Goal: Task Accomplishment & Management: Manage account settings

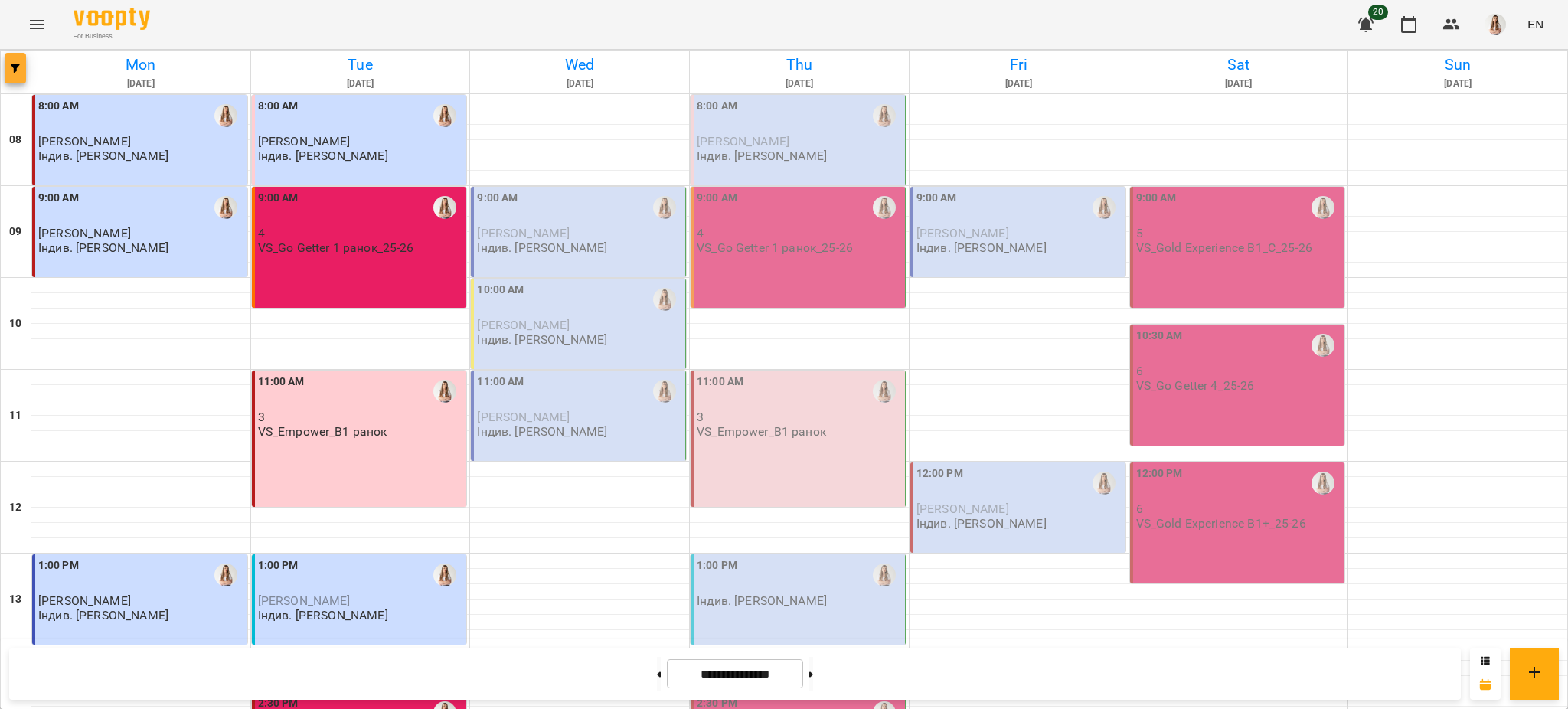
click at [9, 65] on span "button" at bounding box center [15, 68] width 21 height 9
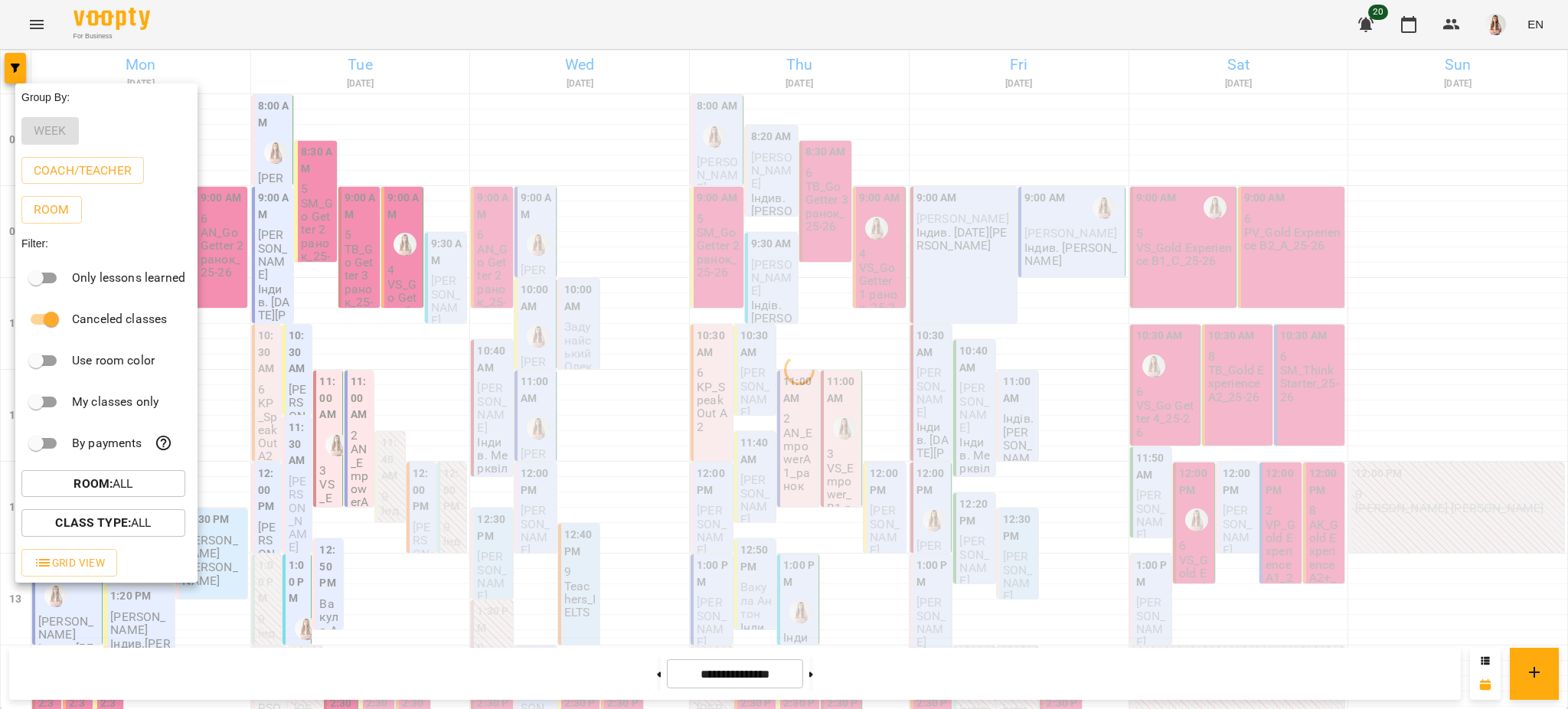
click at [566, 45] on div at bounding box center [784, 354] width 1568 height 709
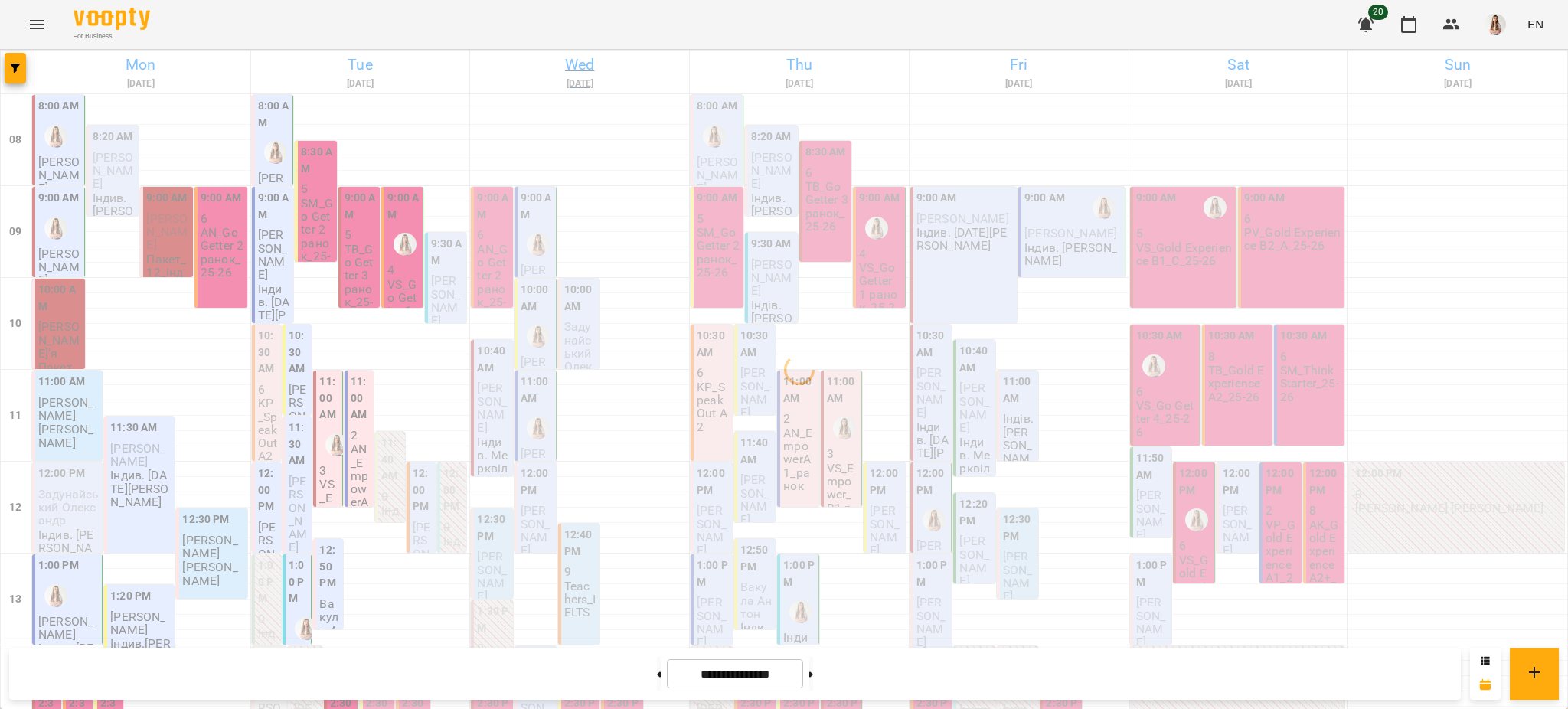
click at [578, 67] on h6 "Wed" at bounding box center [580, 65] width 215 height 24
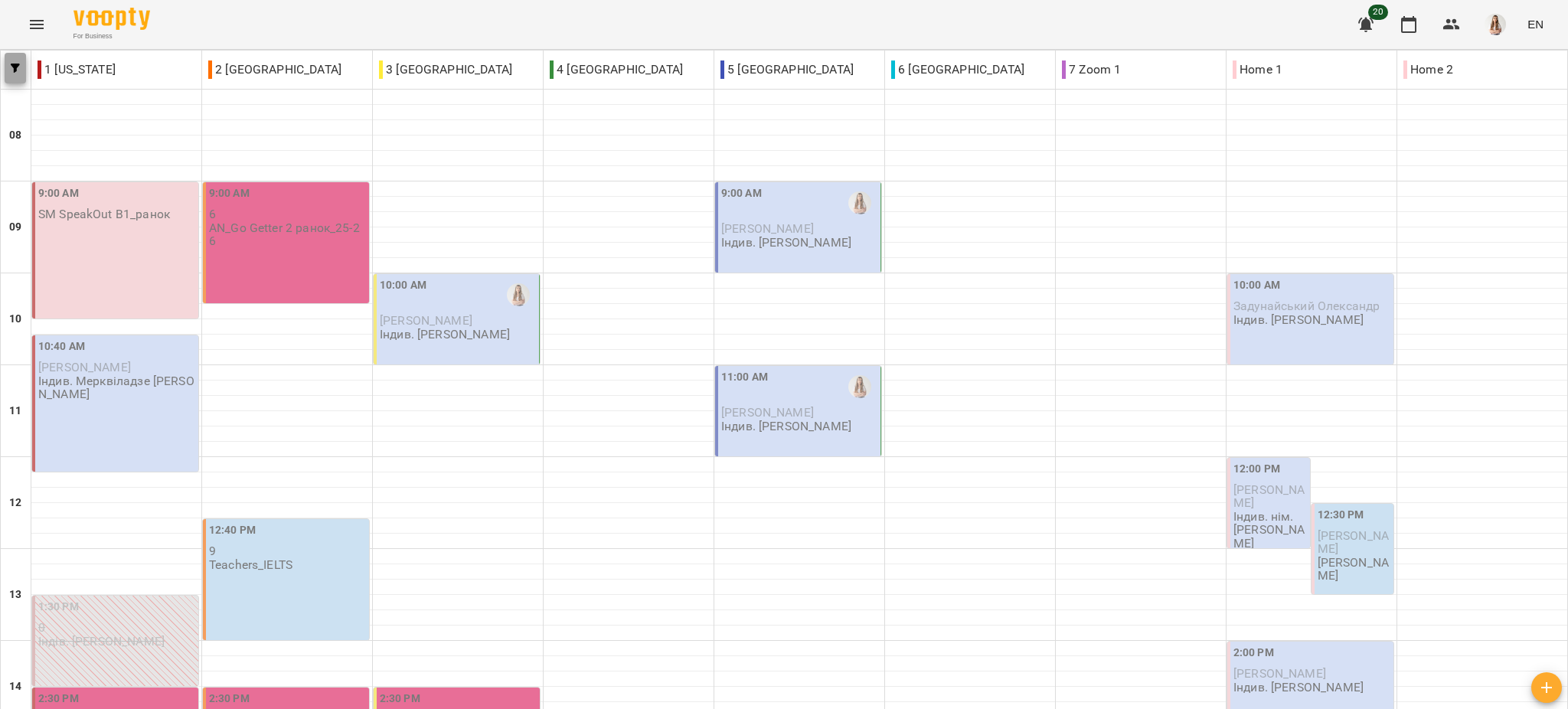
click at [5, 64] on span "button" at bounding box center [15, 68] width 21 height 9
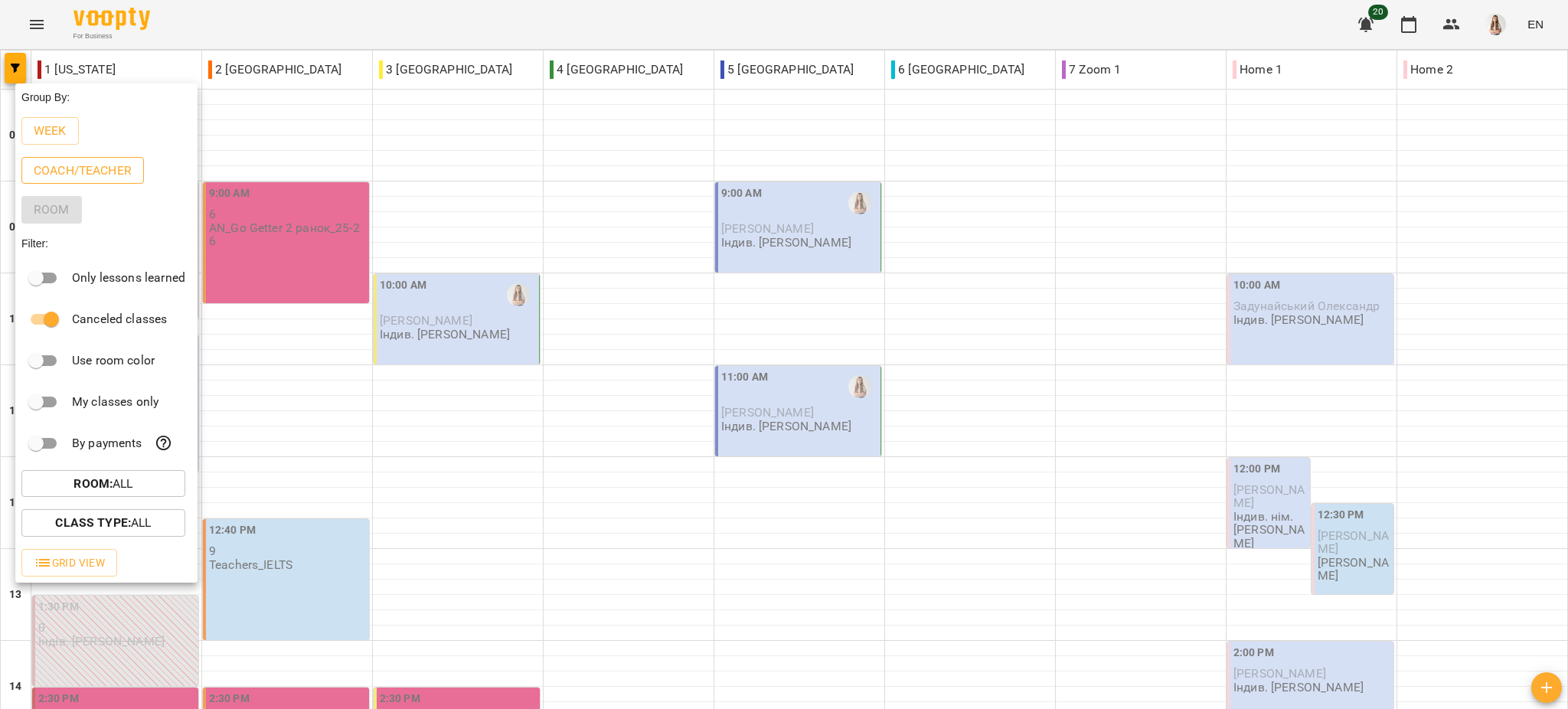
click at [87, 179] on p "Coach/Teacher" at bounding box center [83, 171] width 98 height 18
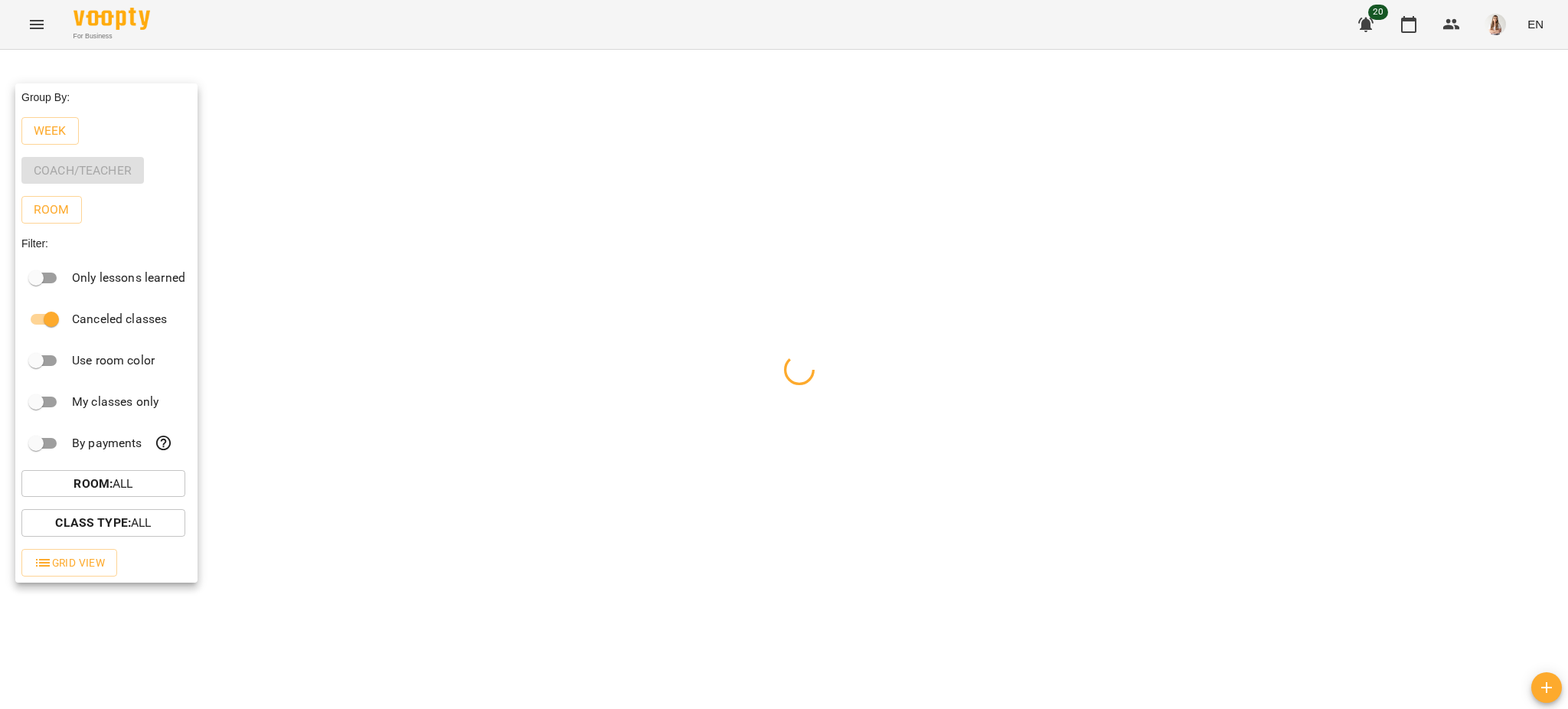
click at [385, 19] on div at bounding box center [784, 354] width 1568 height 709
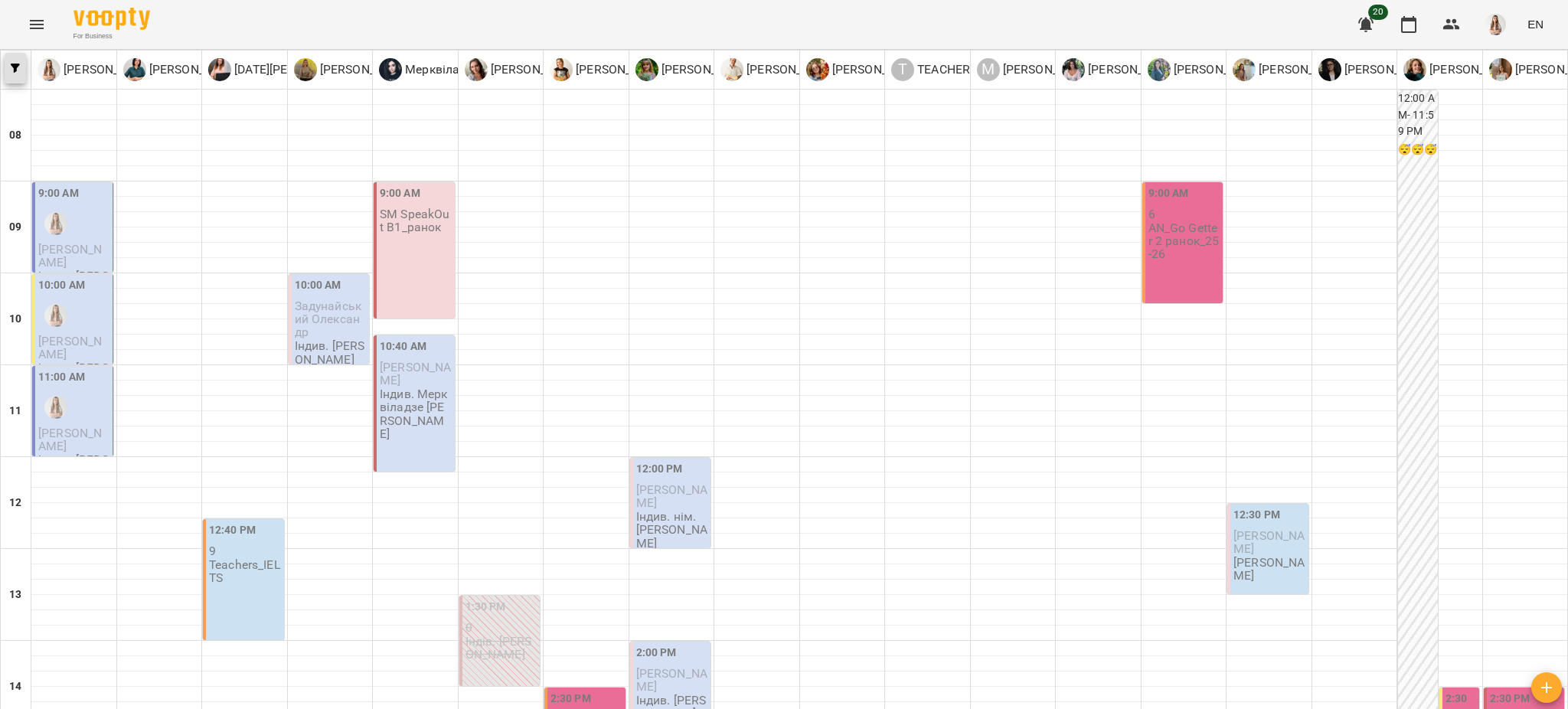
click at [11, 69] on icon "button" at bounding box center [16, 68] width 9 height 9
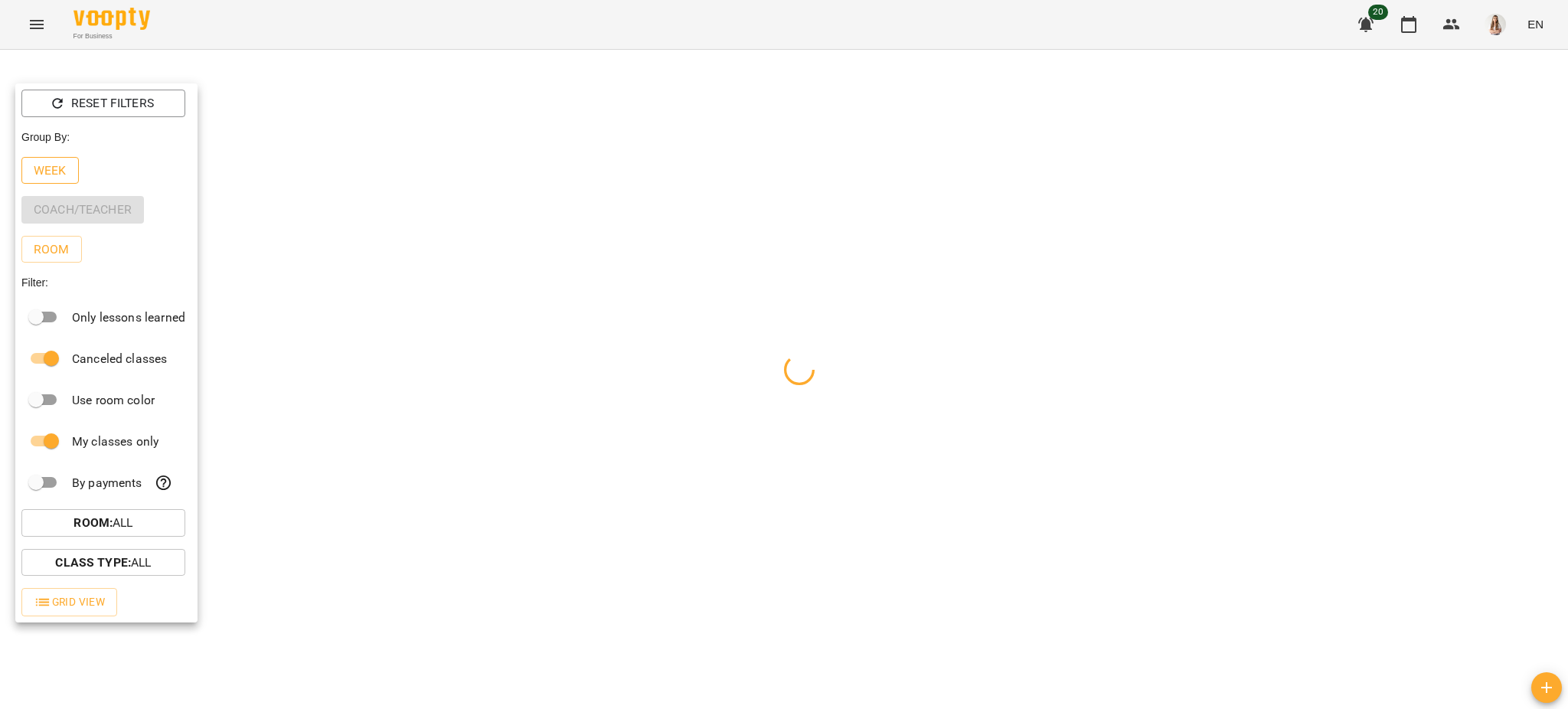
click at [71, 171] on button "Week" at bounding box center [50, 171] width 58 height 28
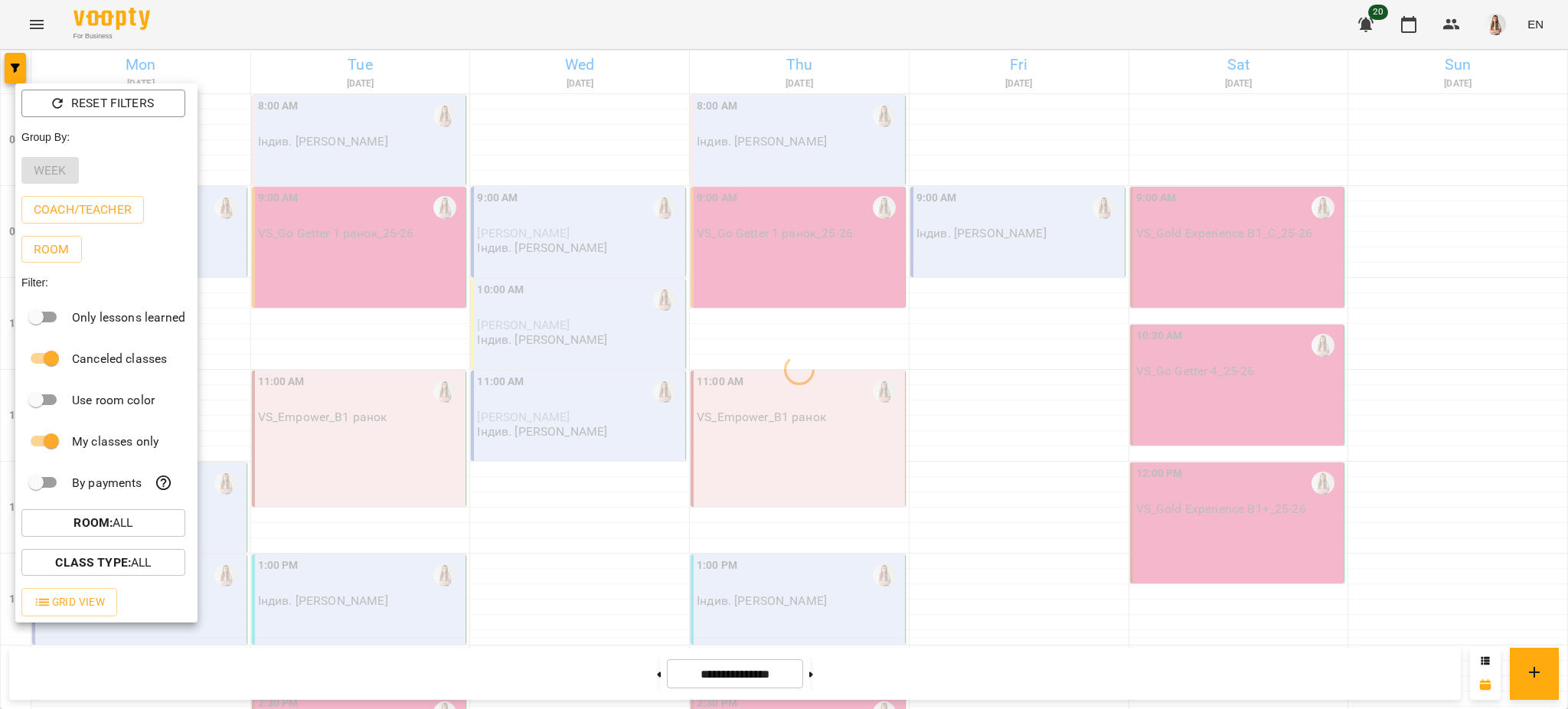
click at [296, 35] on div at bounding box center [784, 354] width 1568 height 709
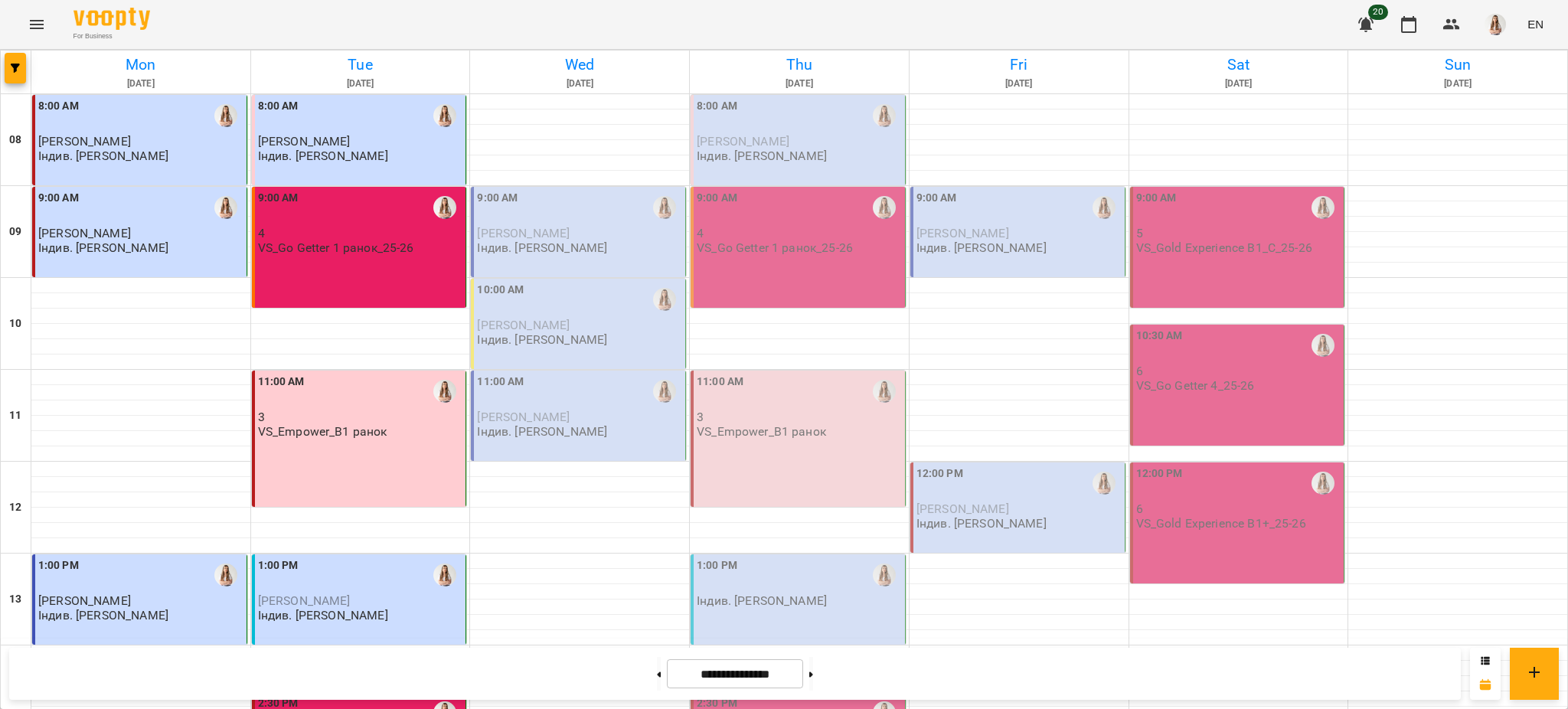
scroll to position [612, 0]
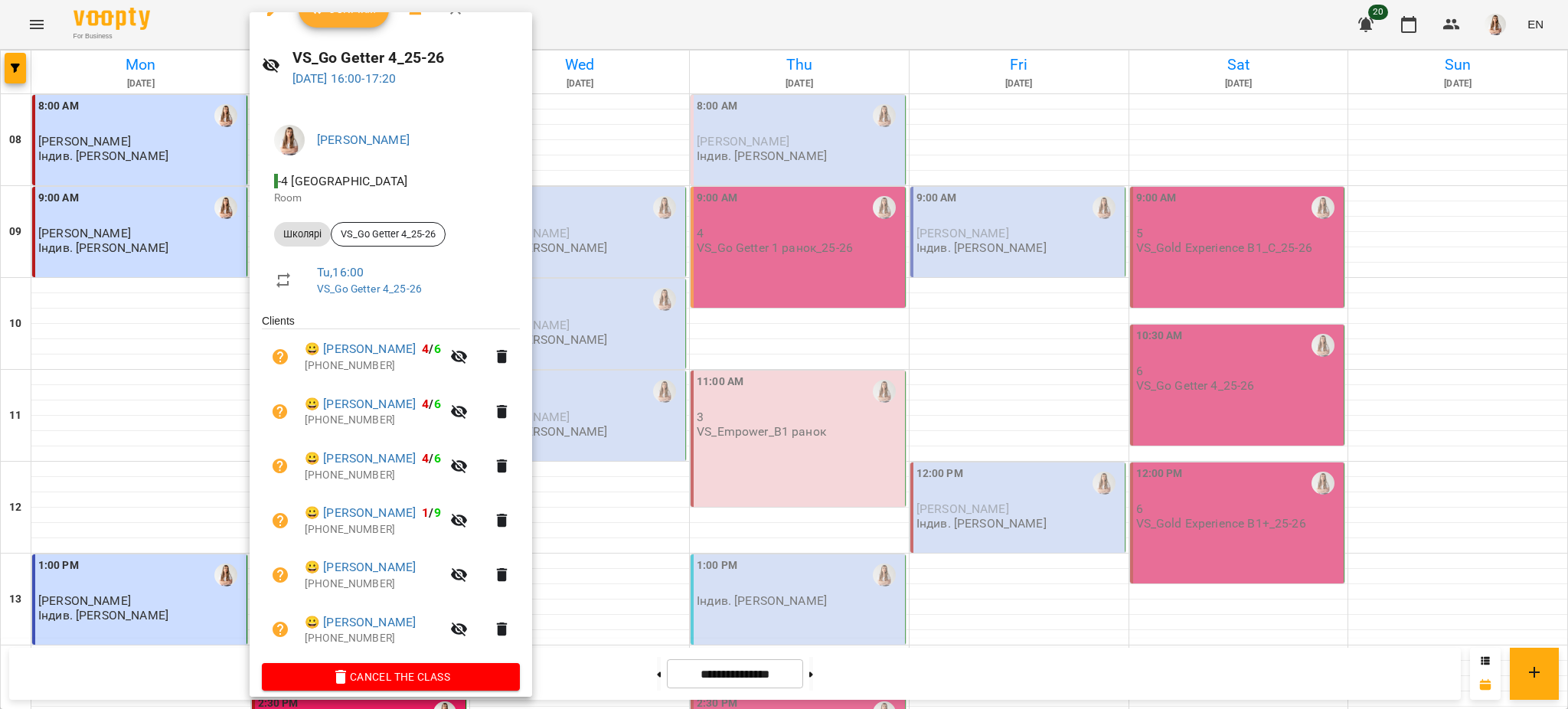
scroll to position [40, 0]
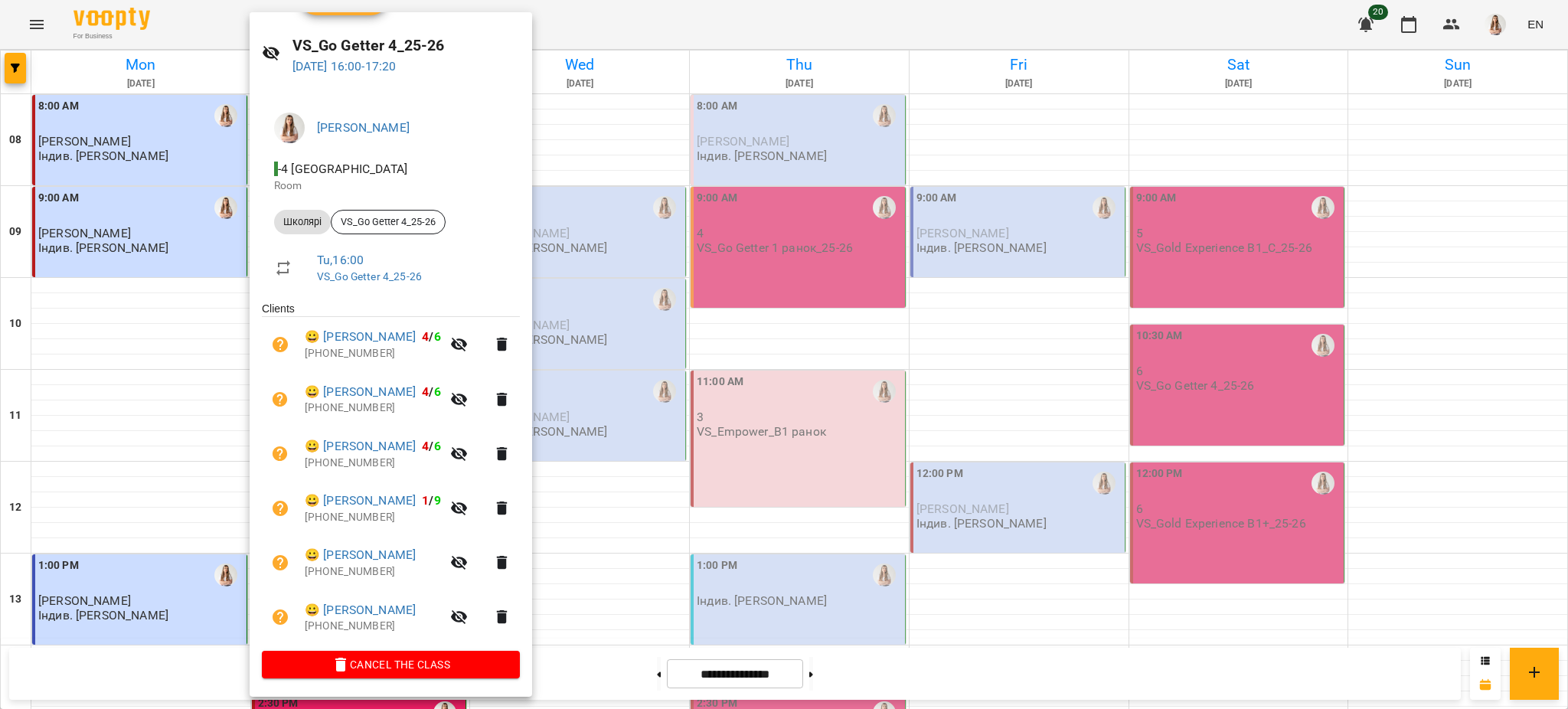
click at [762, 364] on div at bounding box center [784, 354] width 1568 height 709
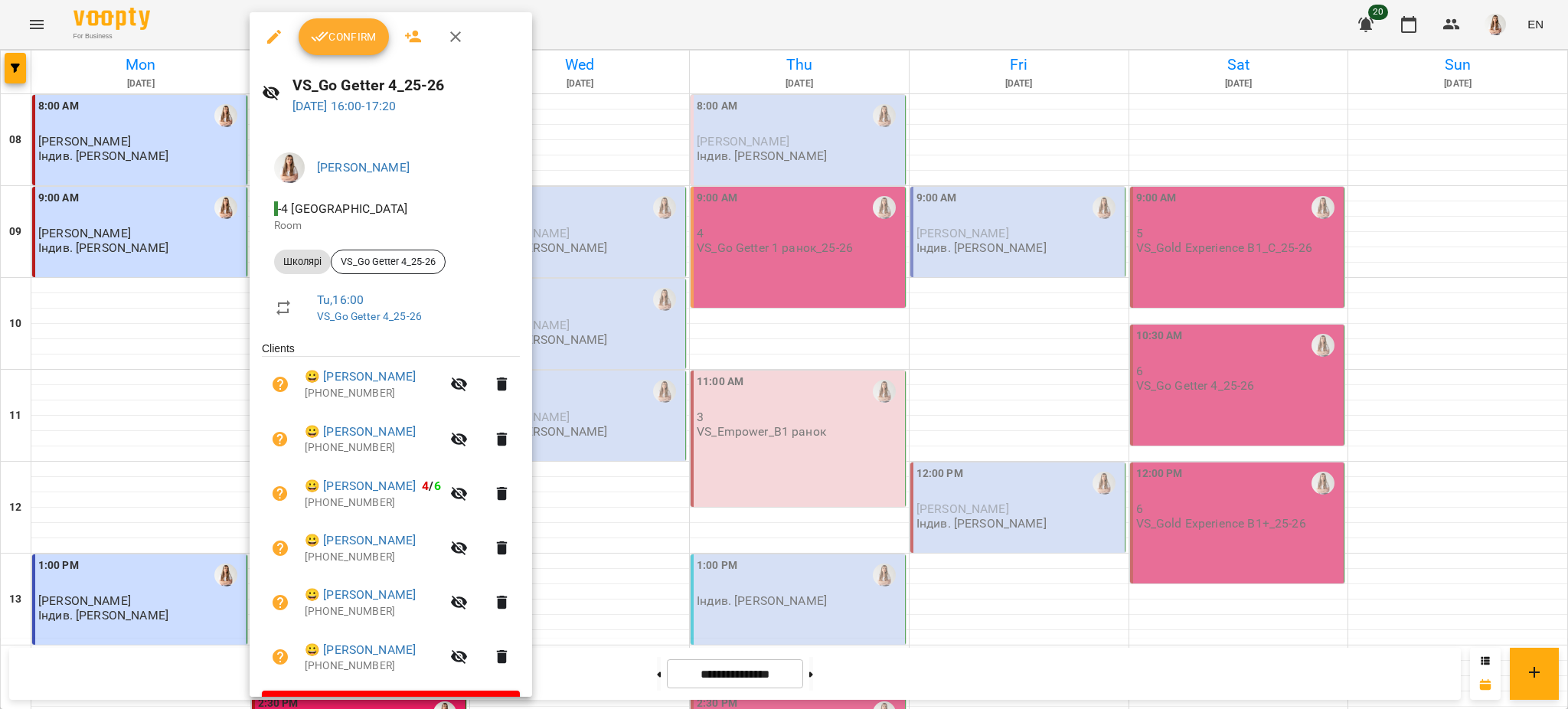
click at [333, 29] on span "Confirm" at bounding box center [344, 37] width 66 height 18
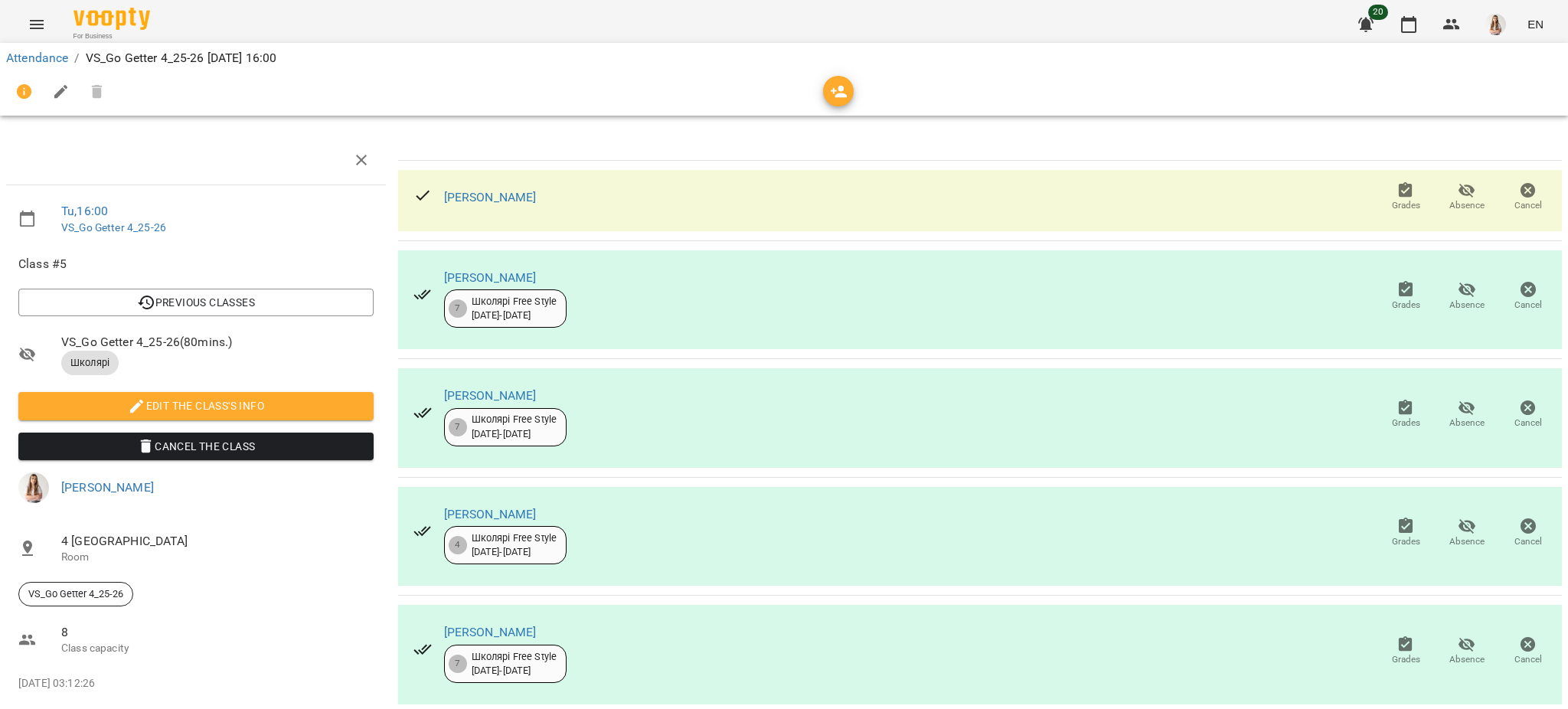
click at [62, 85] on icon "button" at bounding box center [61, 92] width 18 height 18
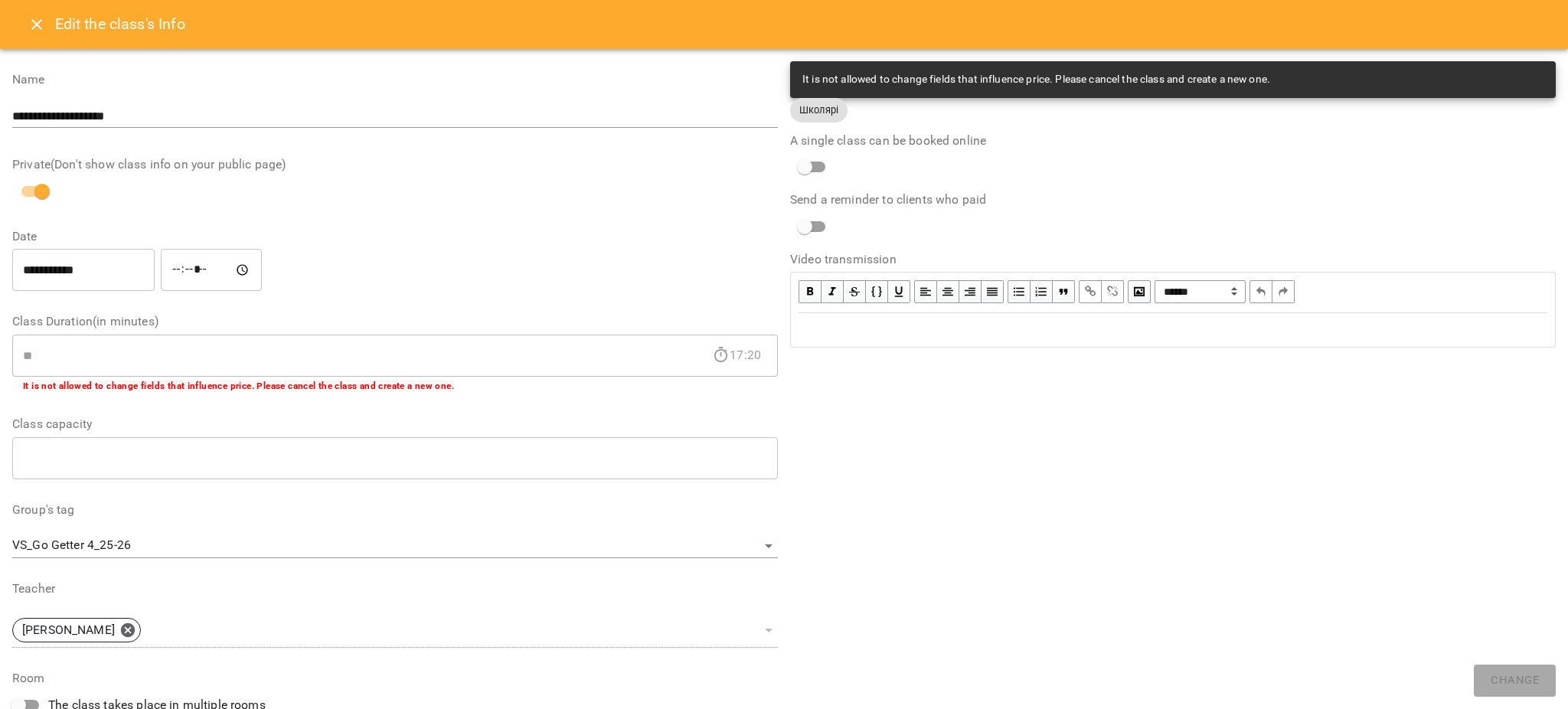
click at [878, 334] on div "Edit text" at bounding box center [1173, 330] width 749 height 18
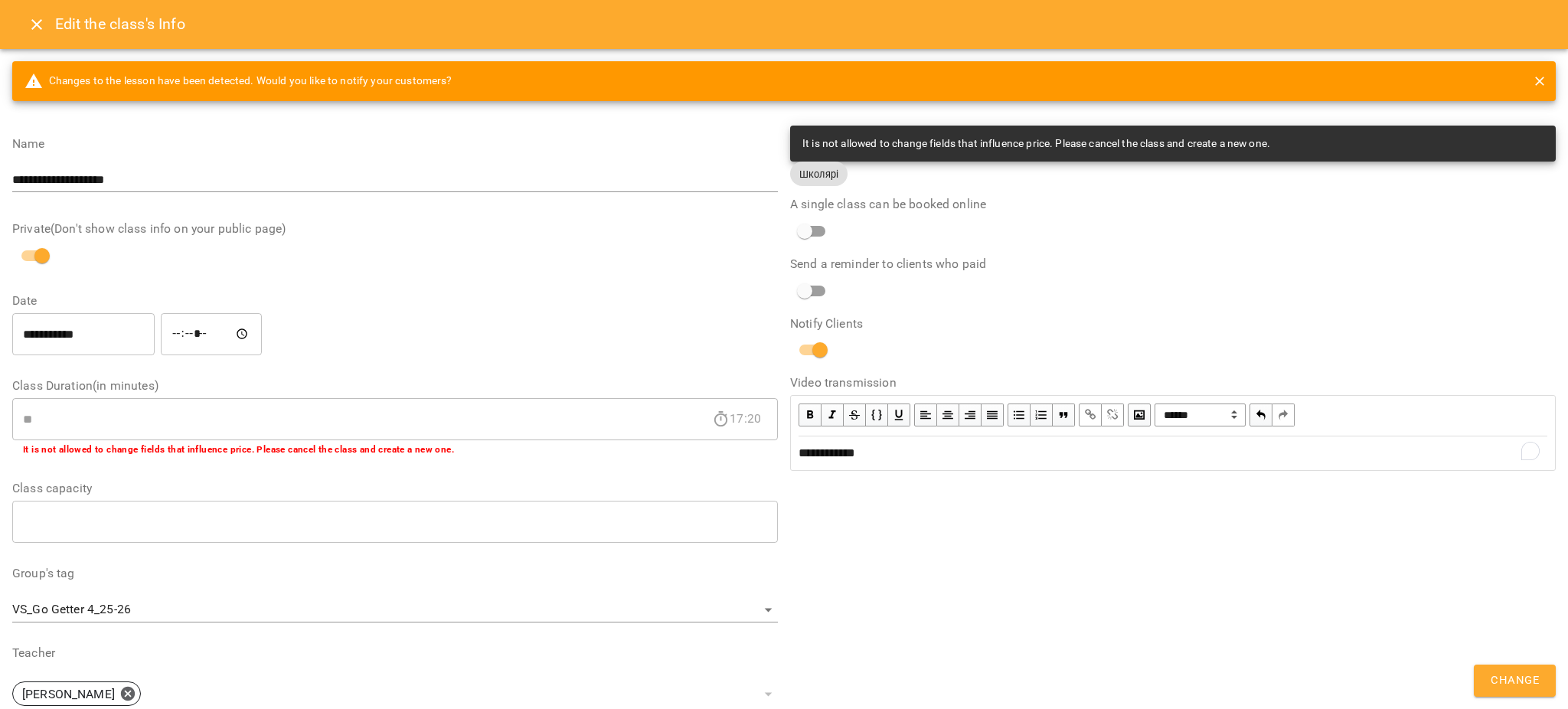
click at [1528, 691] on button "Change" at bounding box center [1514, 680] width 82 height 32
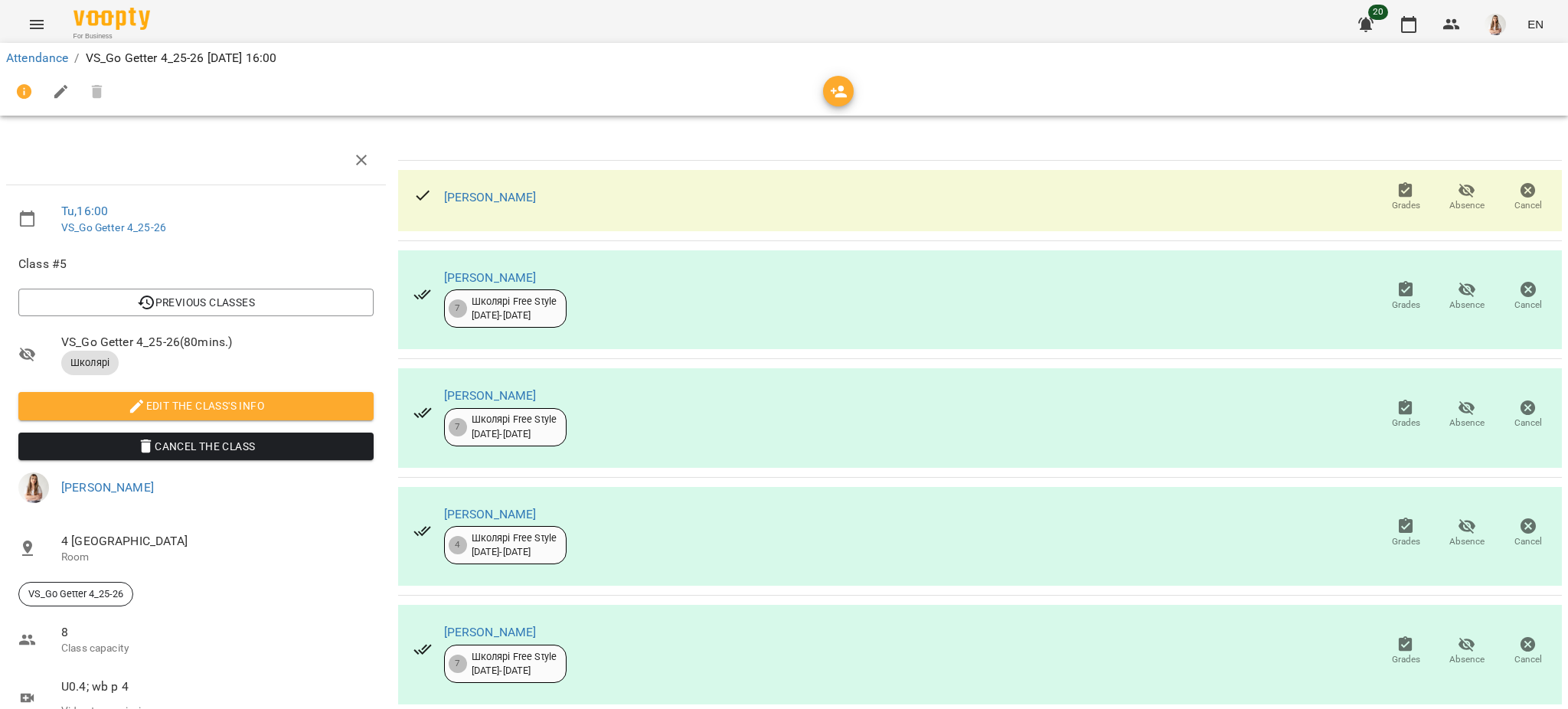
click at [41, 31] on icon "Menu" at bounding box center [37, 25] width 18 height 18
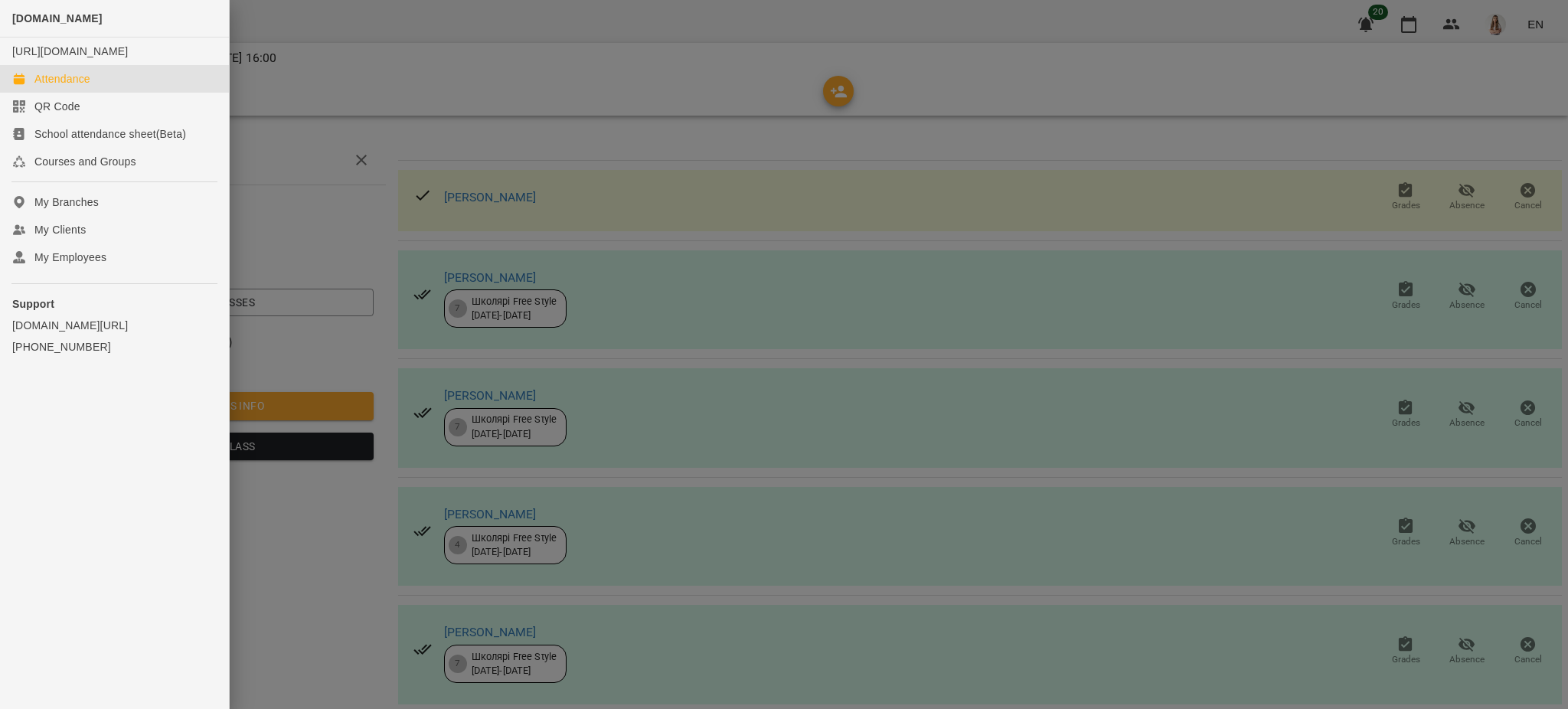
click at [47, 86] on div "Attendance" at bounding box center [62, 79] width 56 height 16
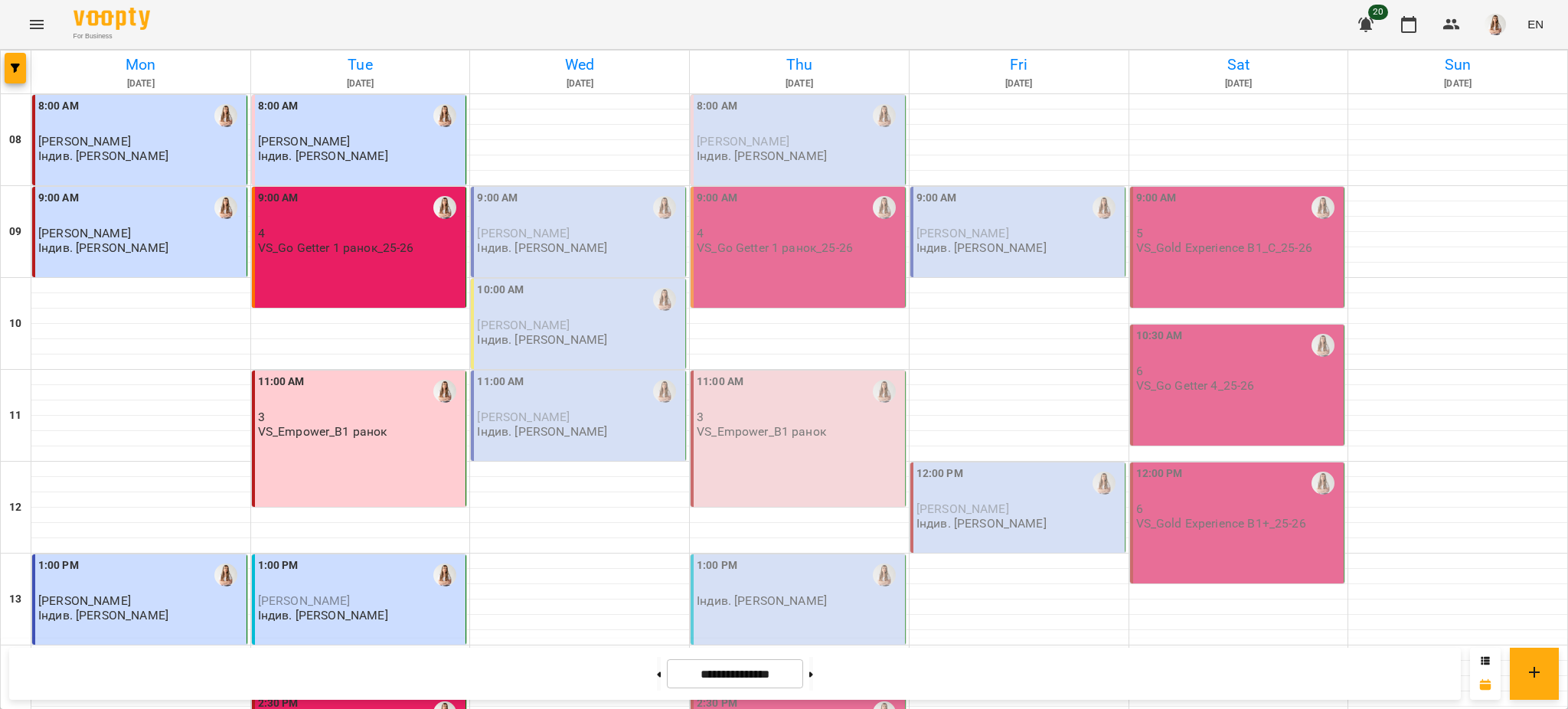
scroll to position [648, 0]
click at [42, 11] on button "Menu" at bounding box center [37, 25] width 37 height 37
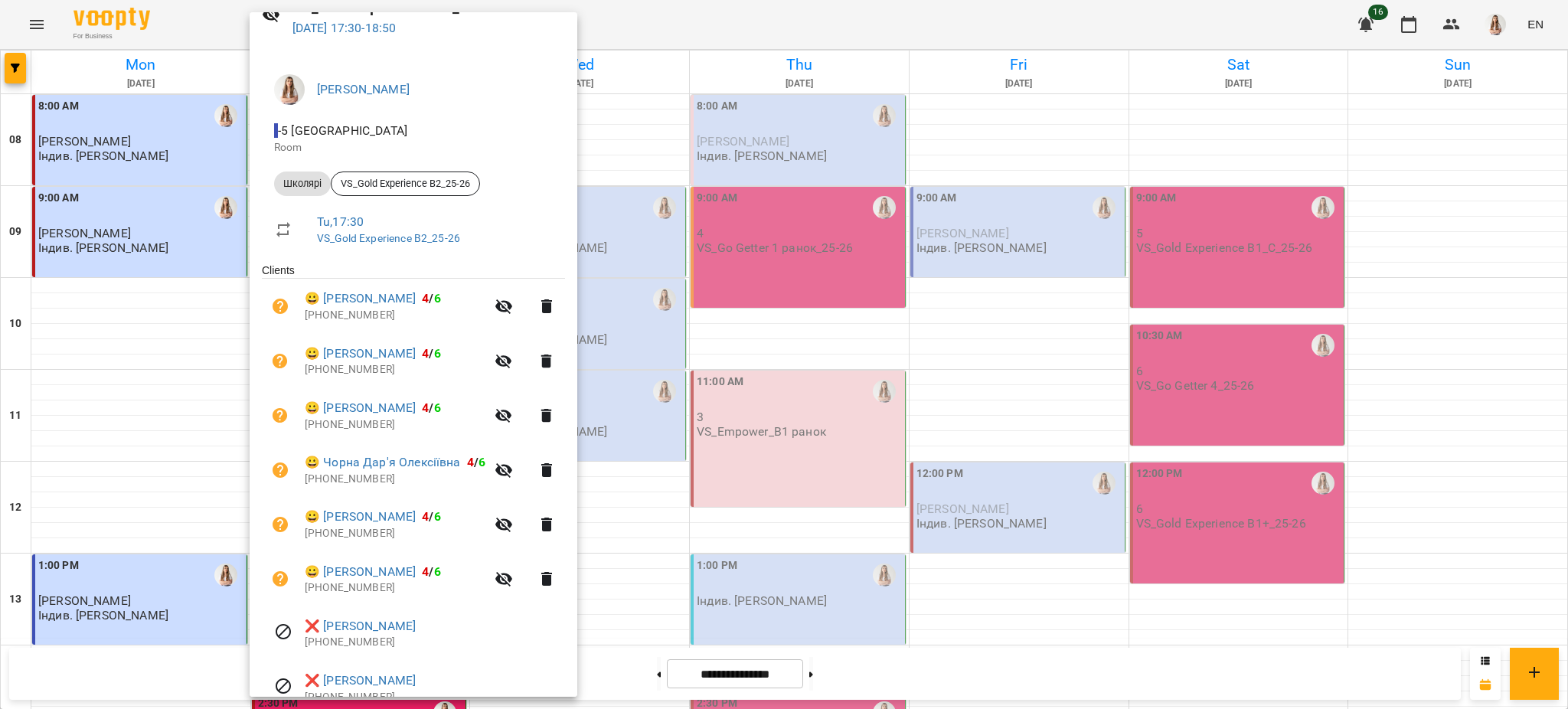
scroll to position [150, 0]
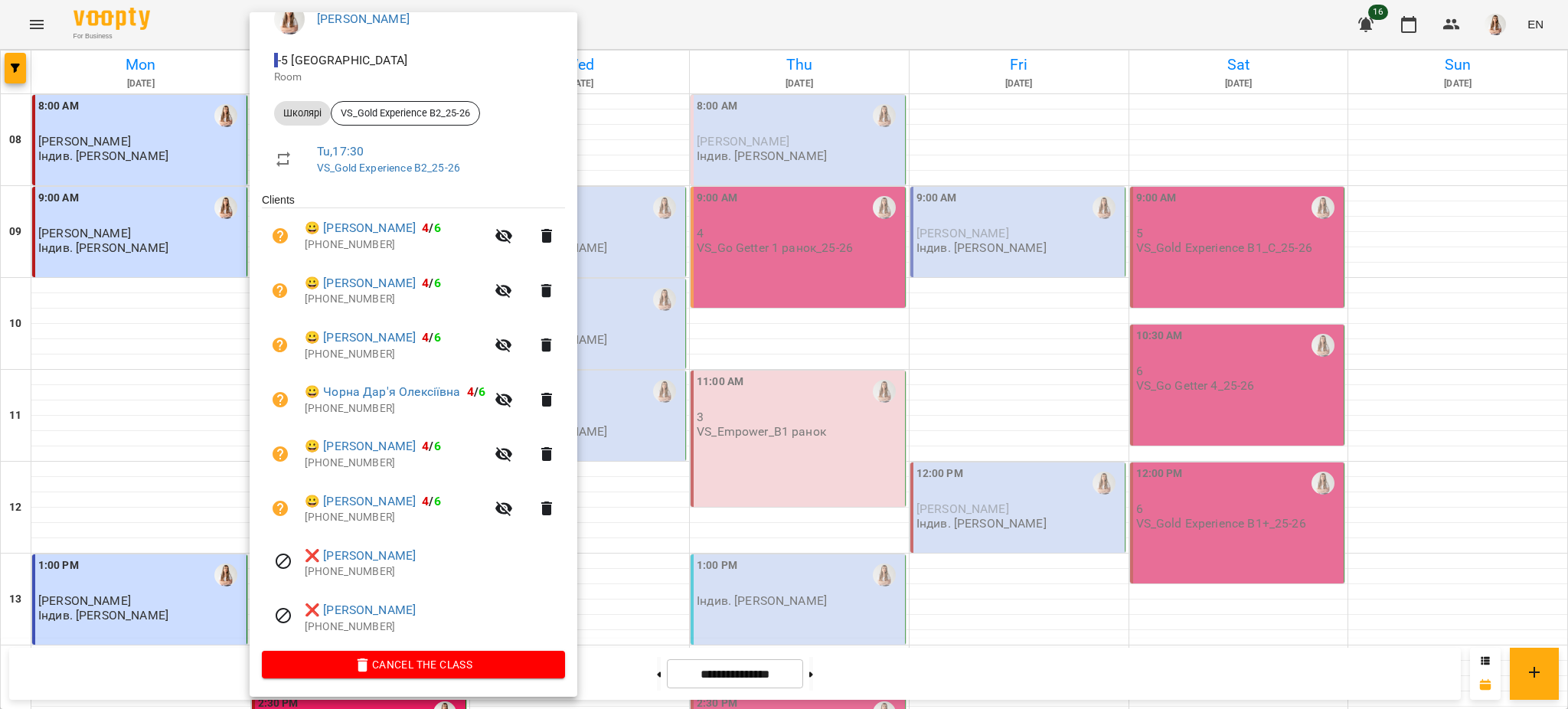
click at [711, 376] on div at bounding box center [784, 354] width 1568 height 709
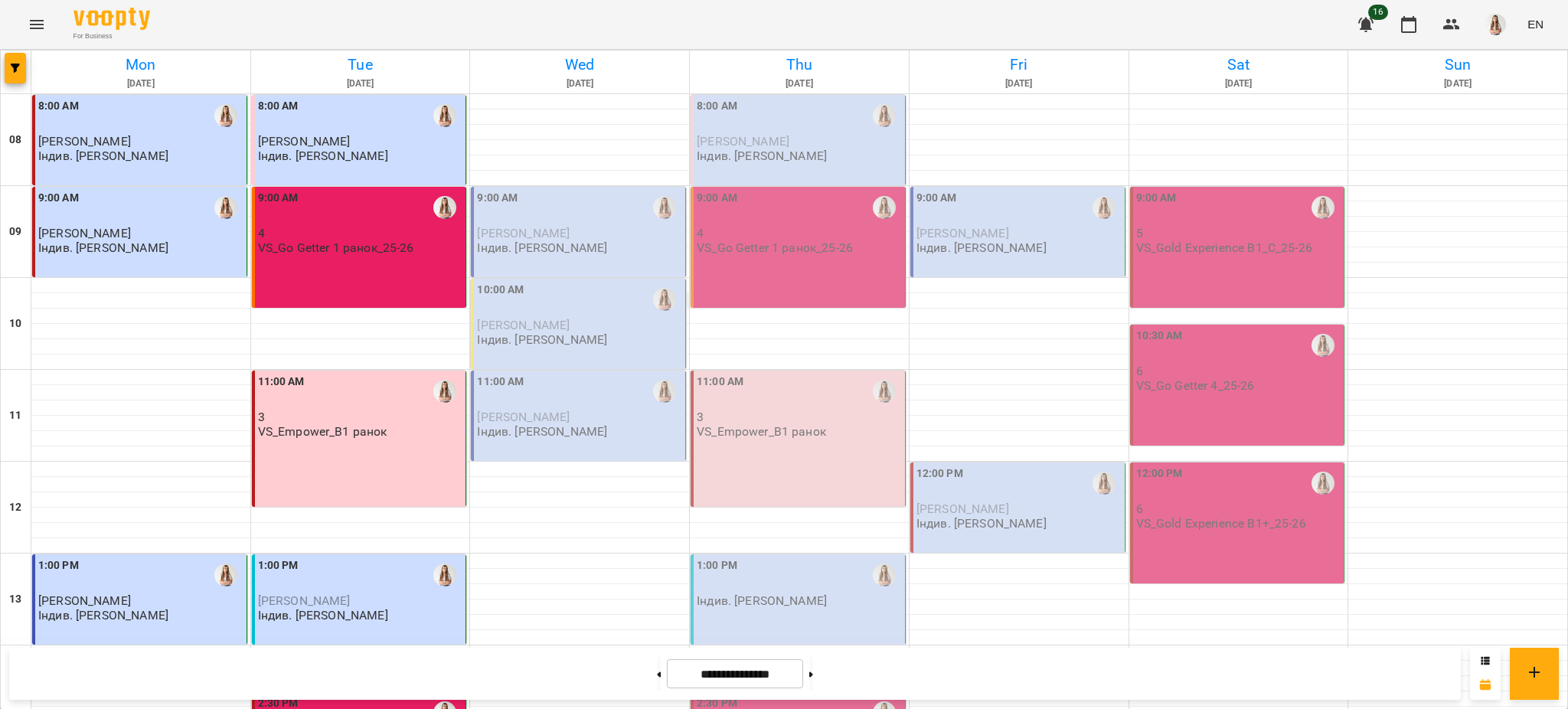
scroll to position [648, 0]
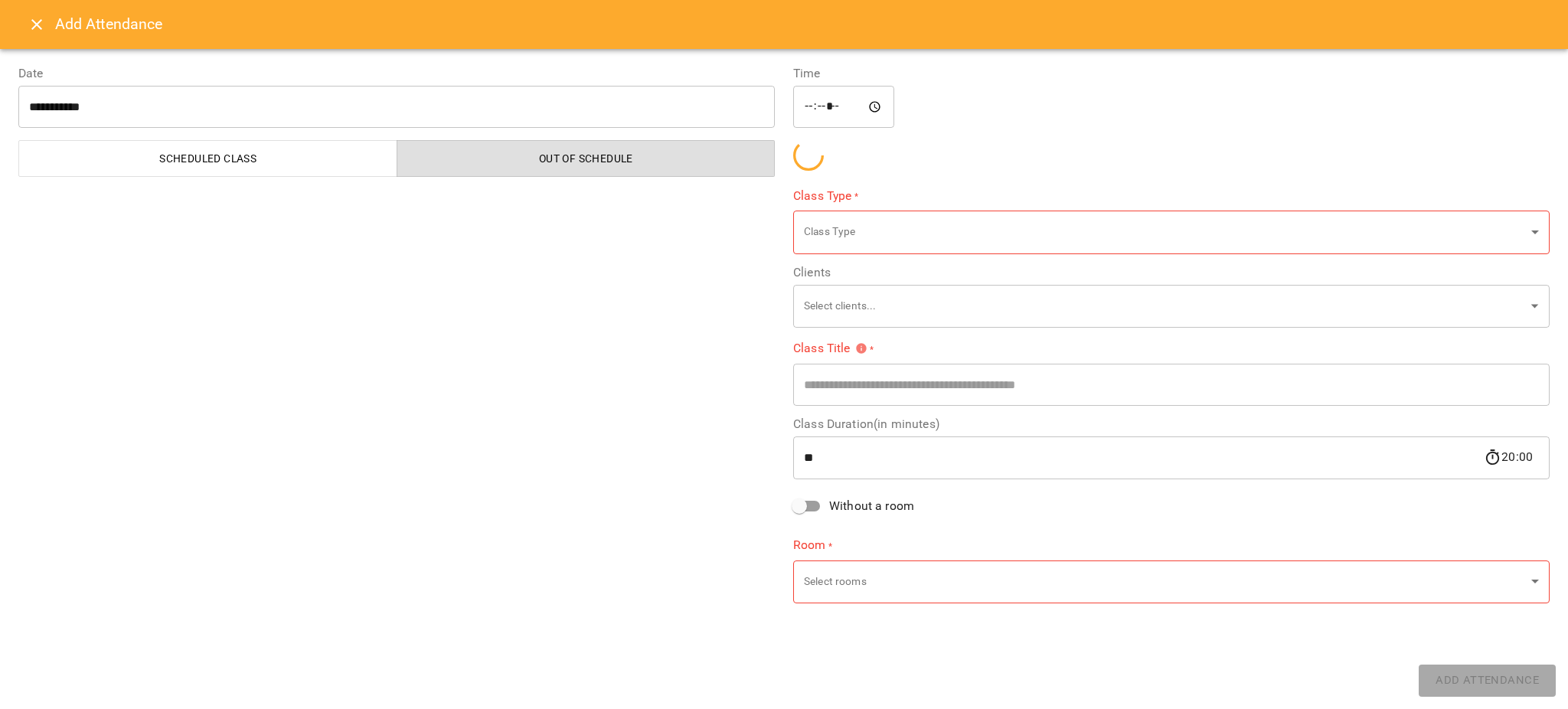
type input "*******"
type input "**********"
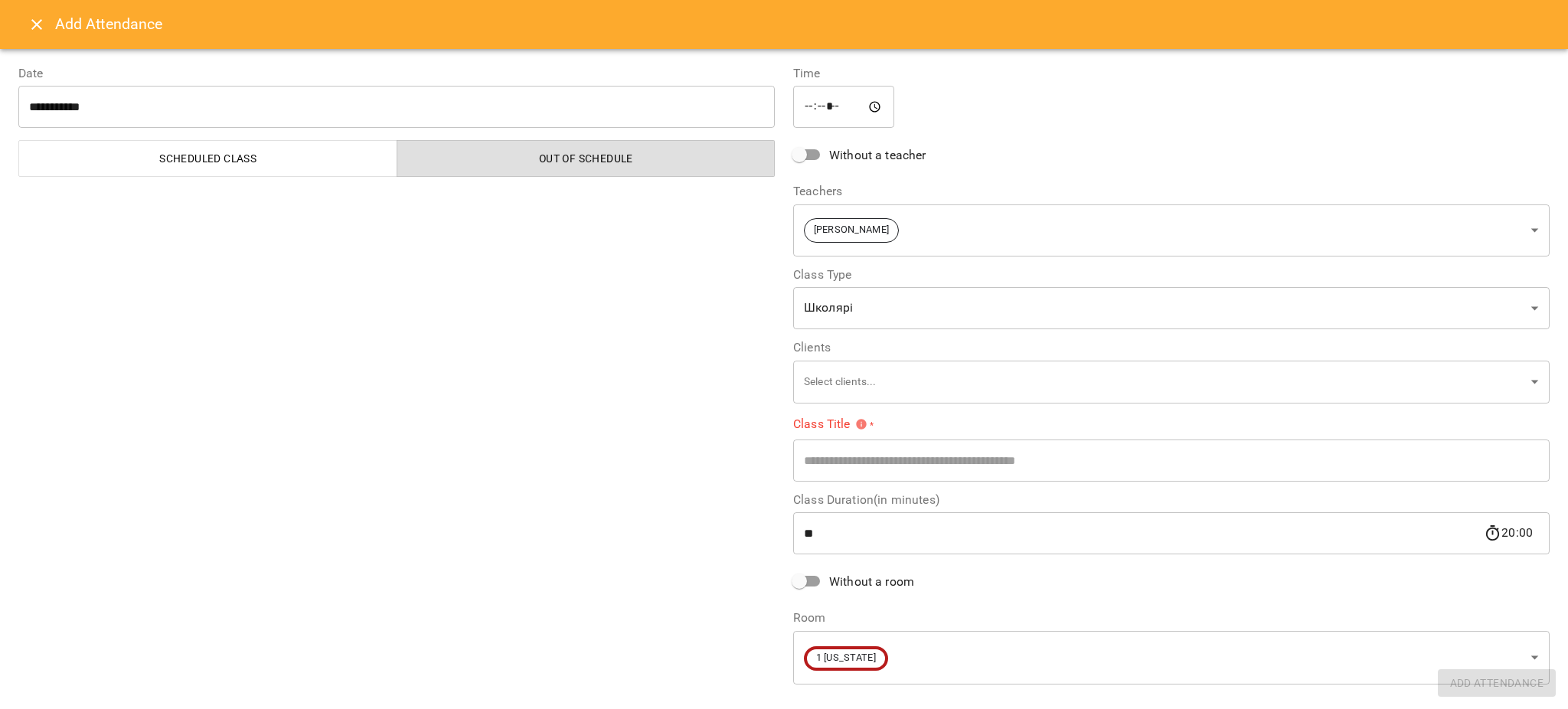
click at [35, 30] on icon "Close" at bounding box center [37, 25] width 18 height 18
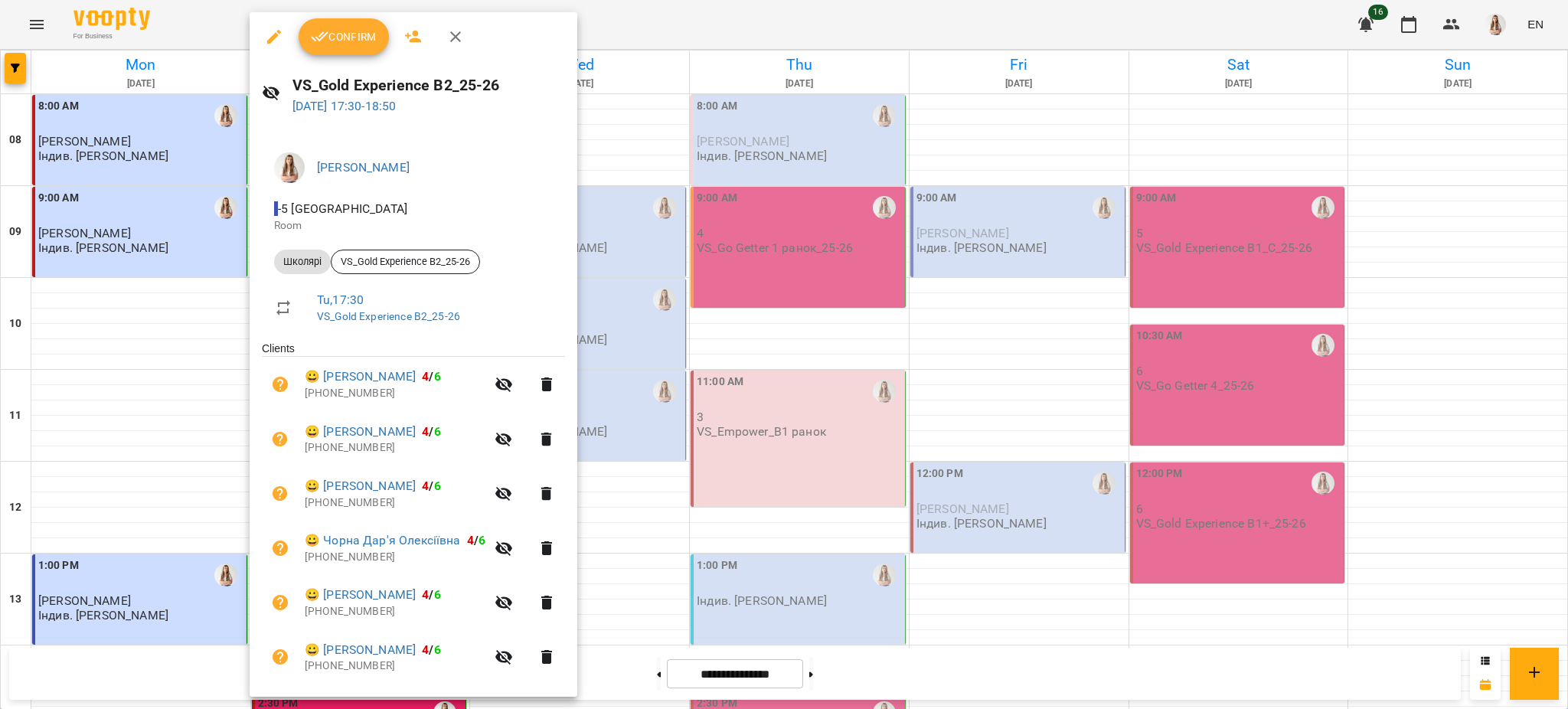
click at [346, 20] on button "Confirm" at bounding box center [343, 37] width 90 height 37
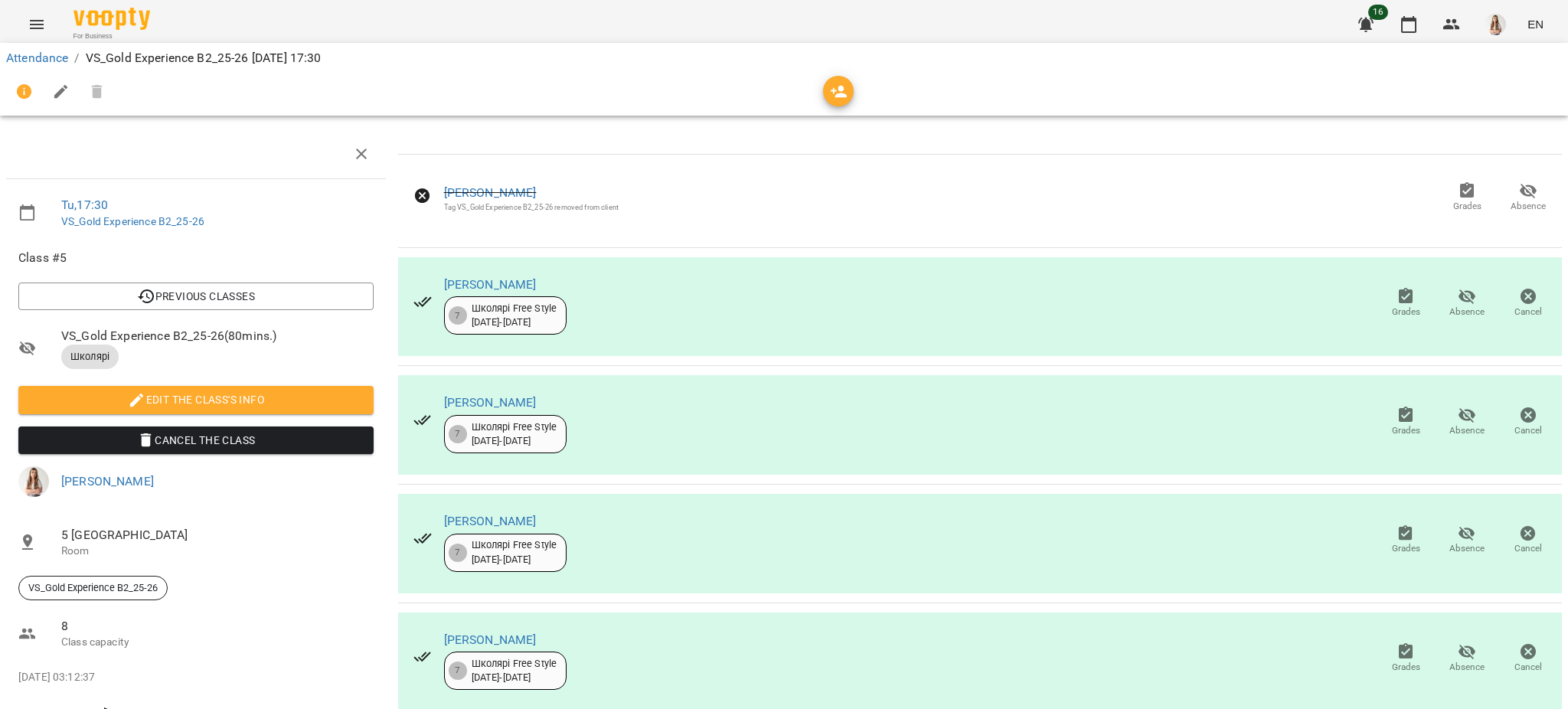
scroll to position [273, 0]
click at [1456, 519] on button "Absence" at bounding box center [1466, 540] width 61 height 43
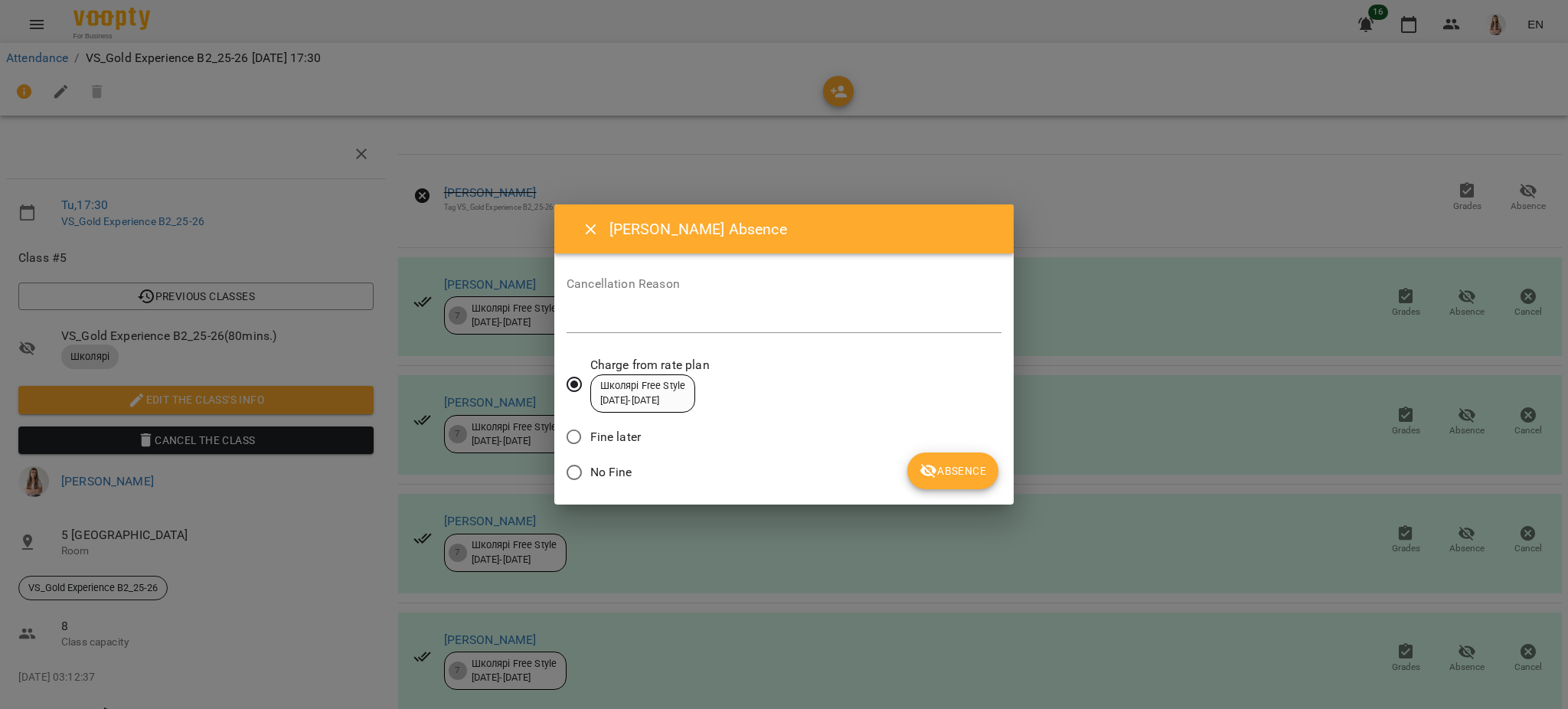
click at [931, 464] on icon "submit" at bounding box center [929, 471] width 18 height 18
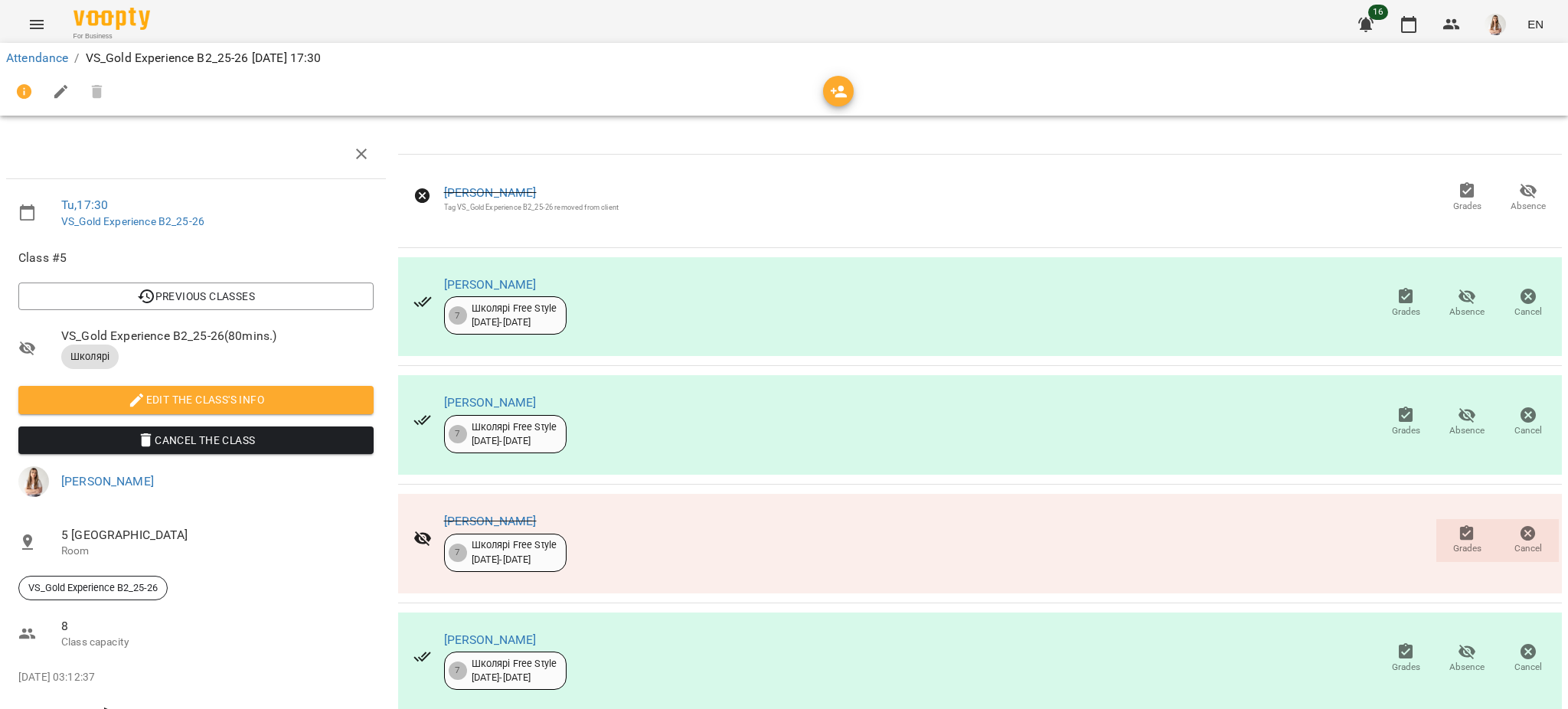
click at [62, 89] on icon "button" at bounding box center [61, 92] width 14 height 14
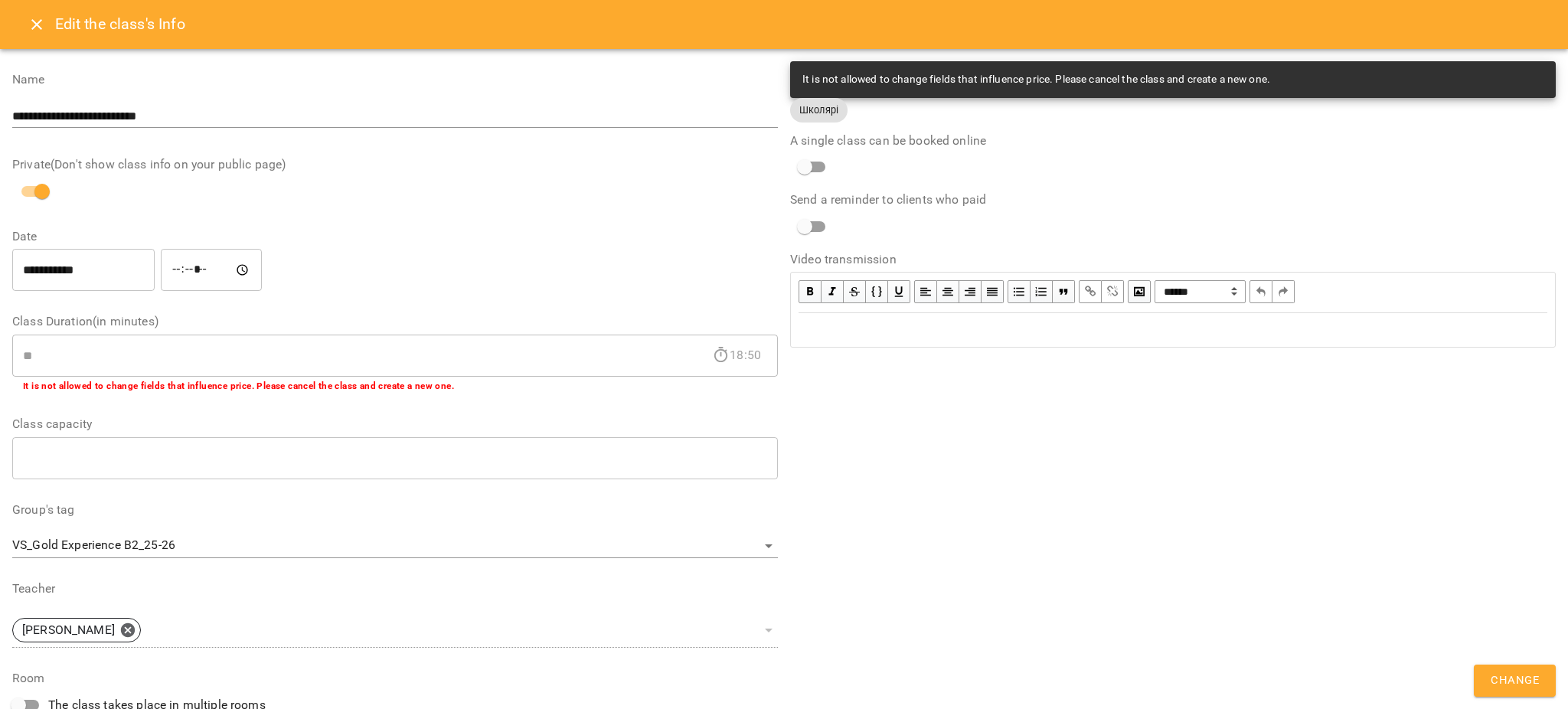
click at [870, 316] on div "Edit text" at bounding box center [1173, 329] width 762 height 32
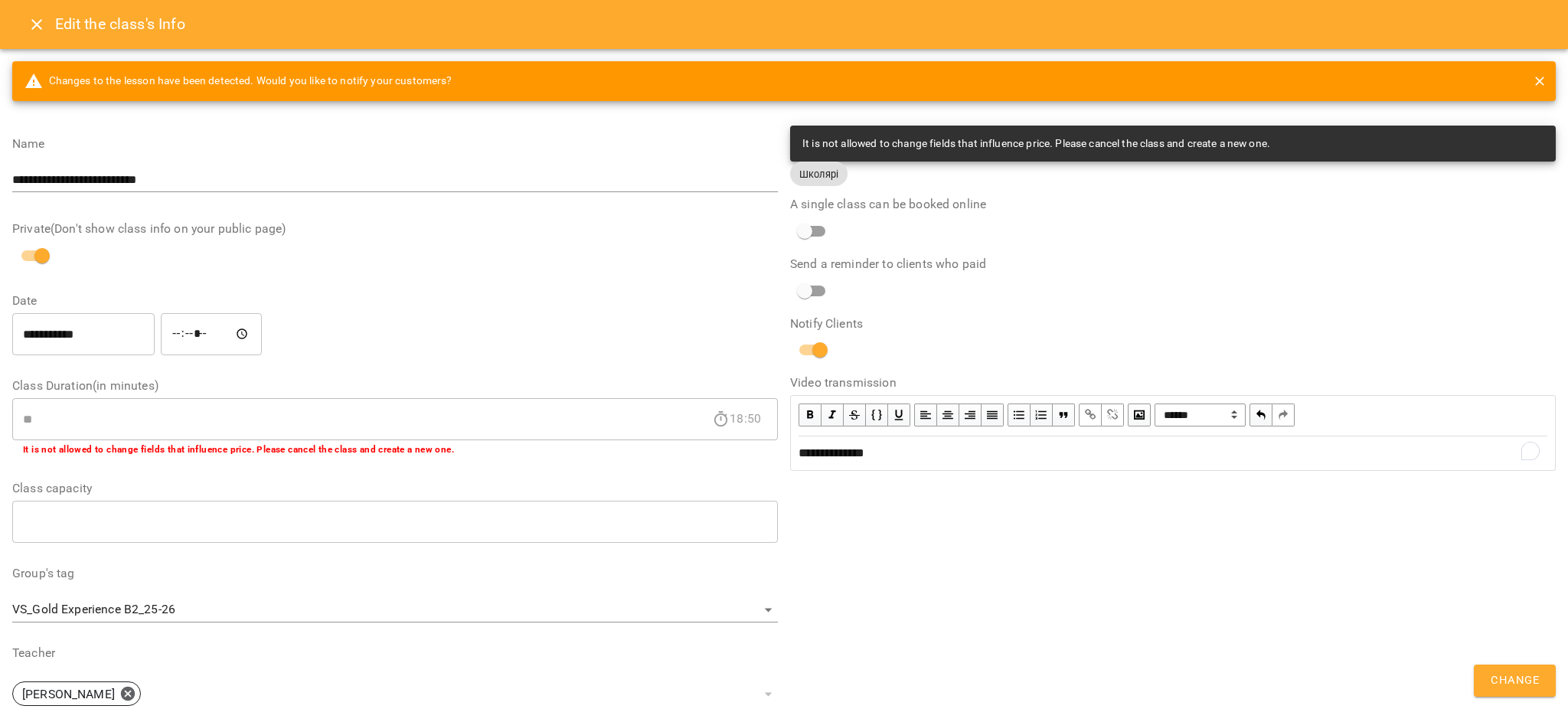
click at [1493, 677] on span "Change" at bounding box center [1515, 681] width 49 height 20
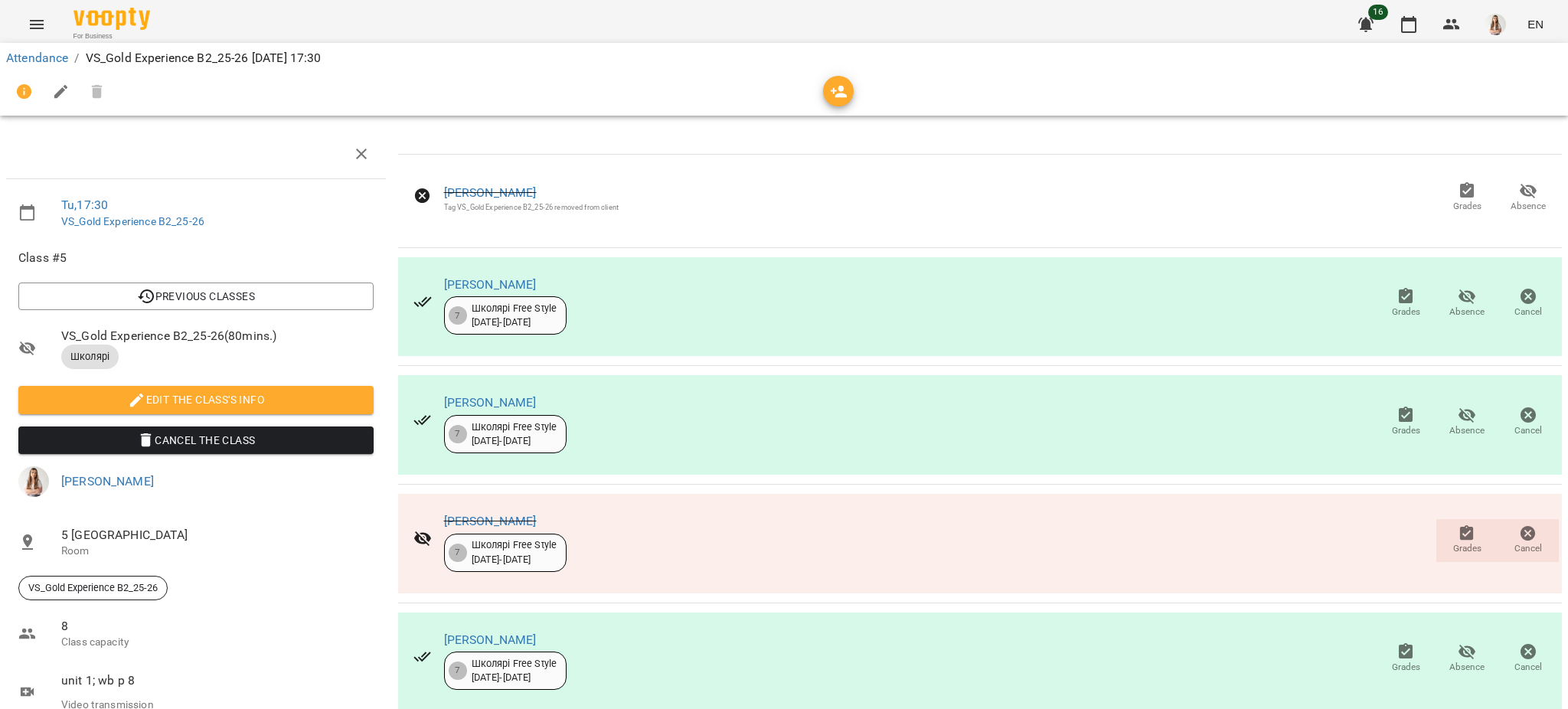
click at [47, 23] on button "Menu" at bounding box center [37, 25] width 37 height 37
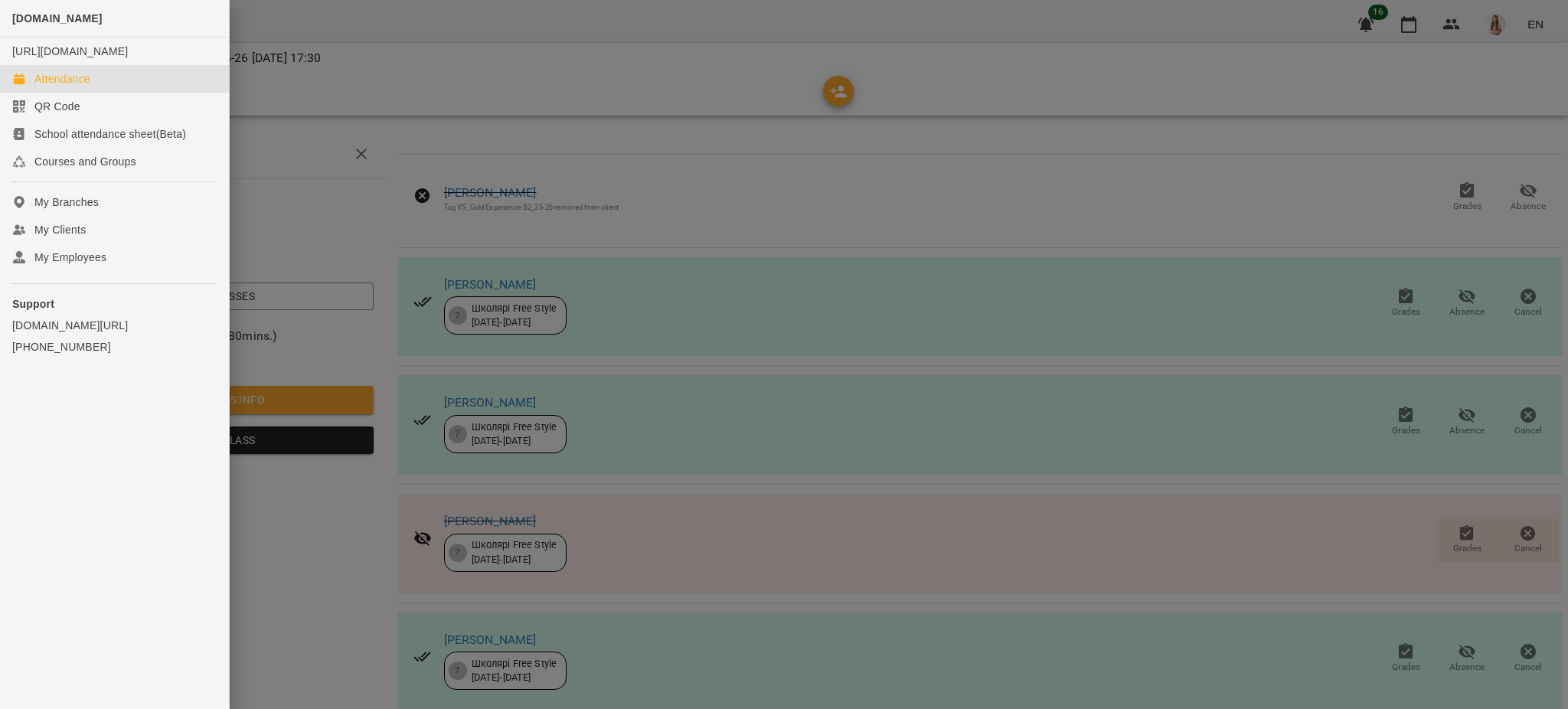
click at [63, 86] on div "Attendance" at bounding box center [62, 79] width 56 height 16
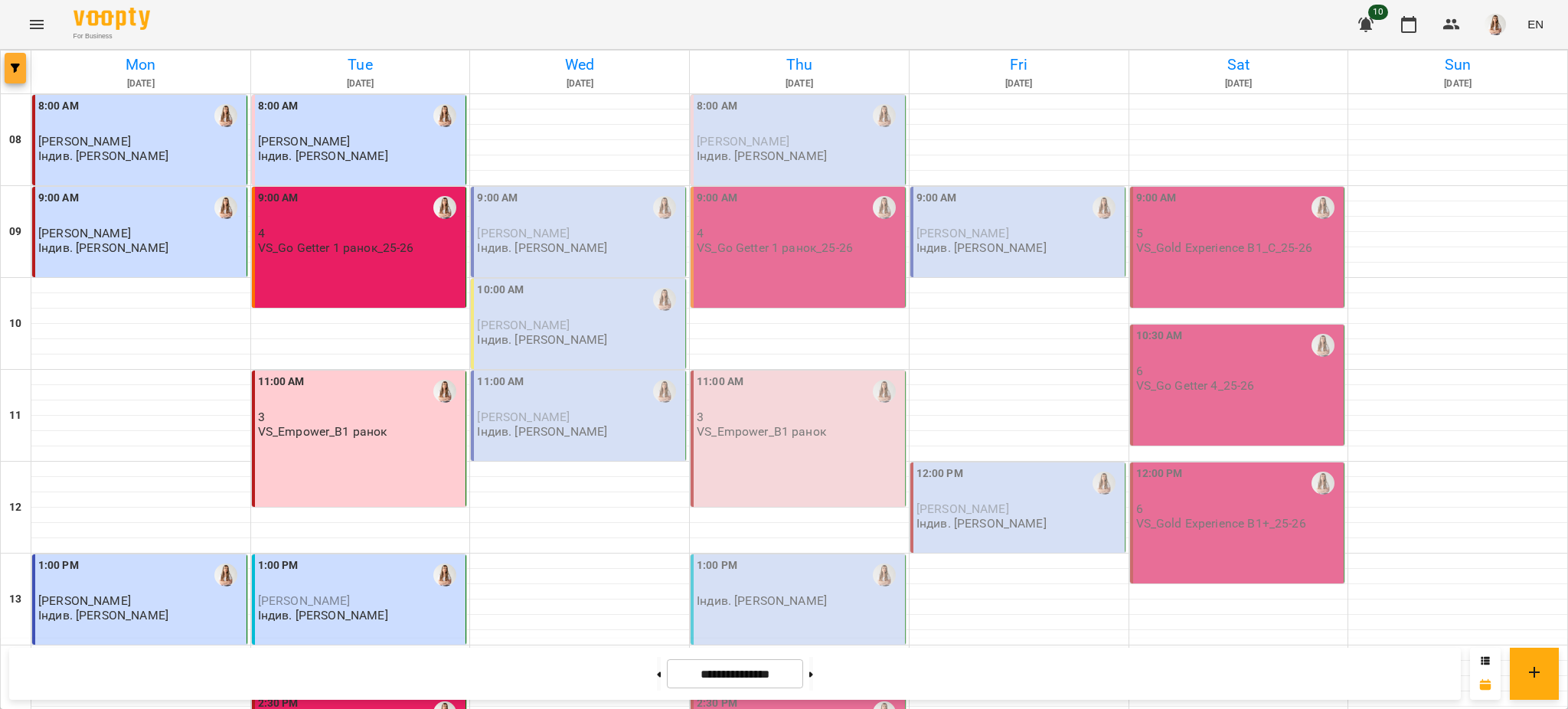
click at [18, 67] on icon "button" at bounding box center [16, 68] width 9 height 9
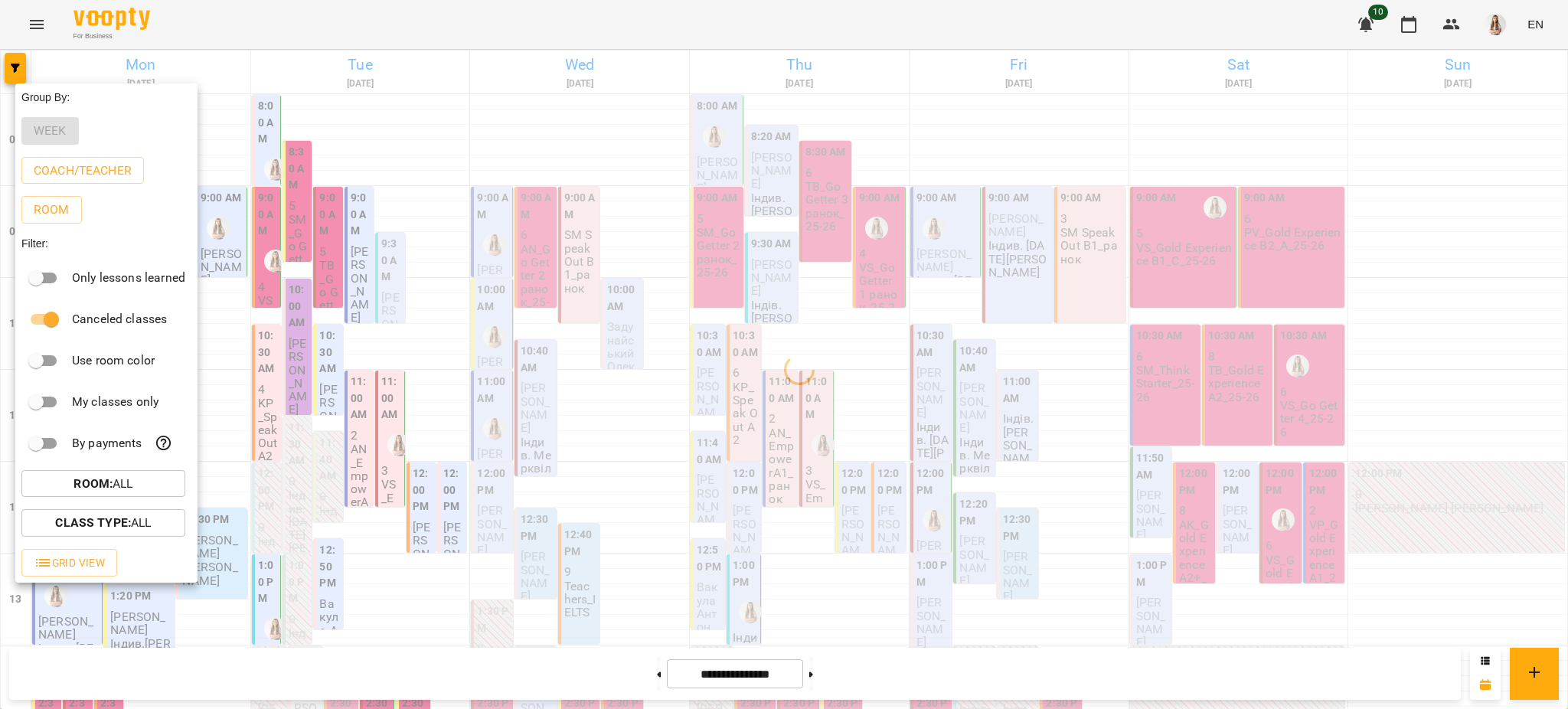
click at [559, 90] on div at bounding box center [784, 354] width 1568 height 709
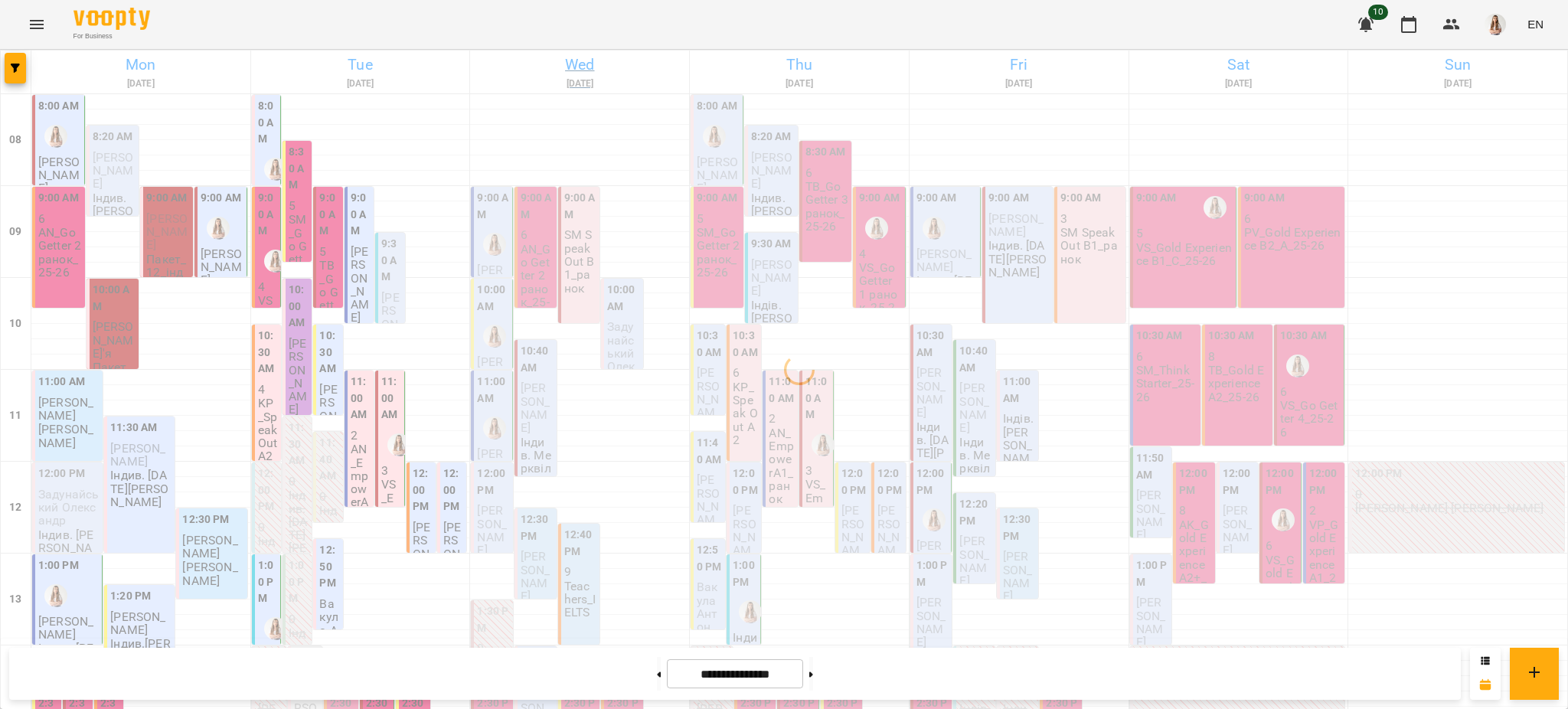
click at [574, 65] on h6 "Wed" at bounding box center [580, 65] width 215 height 24
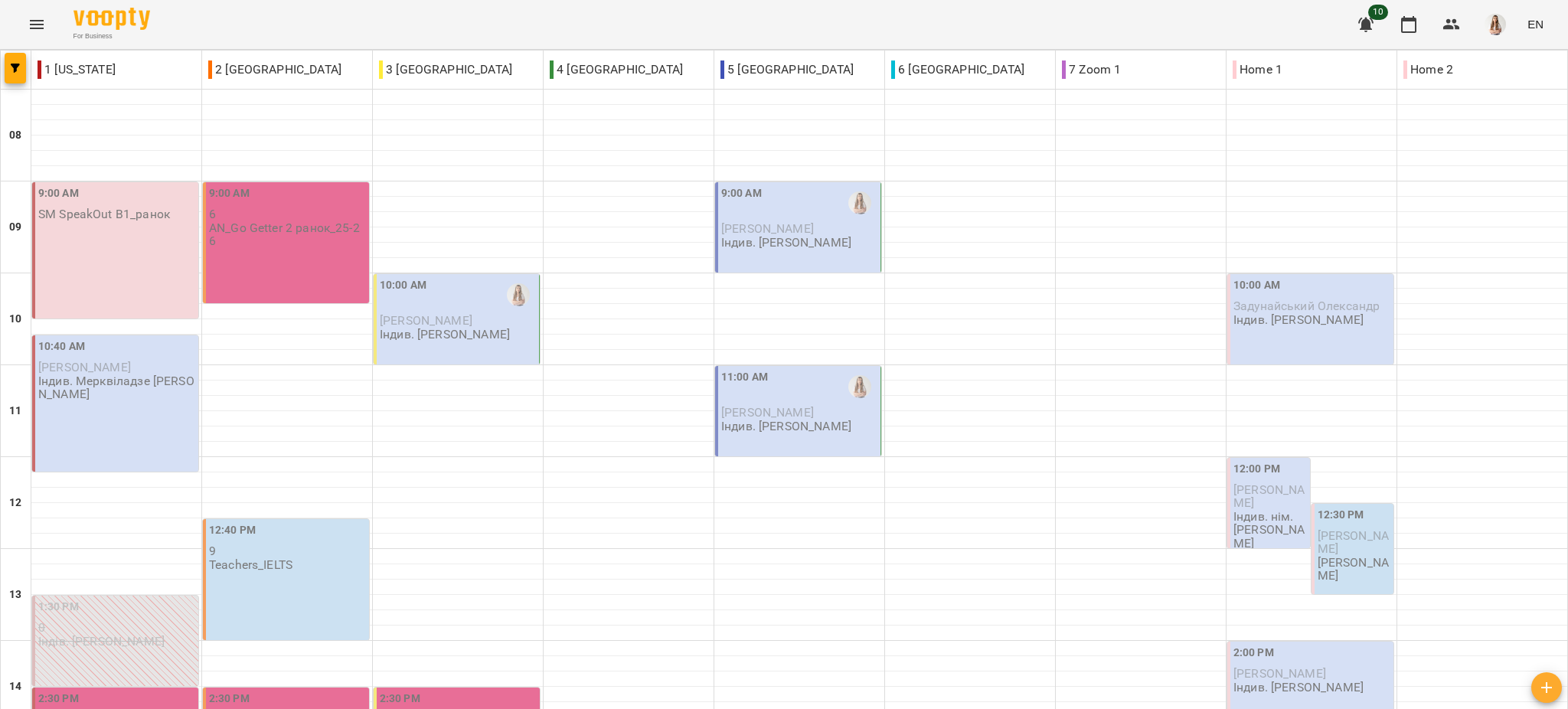
click at [423, 338] on p "Індив. [PERSON_NAME]" at bounding box center [445, 334] width 130 height 13
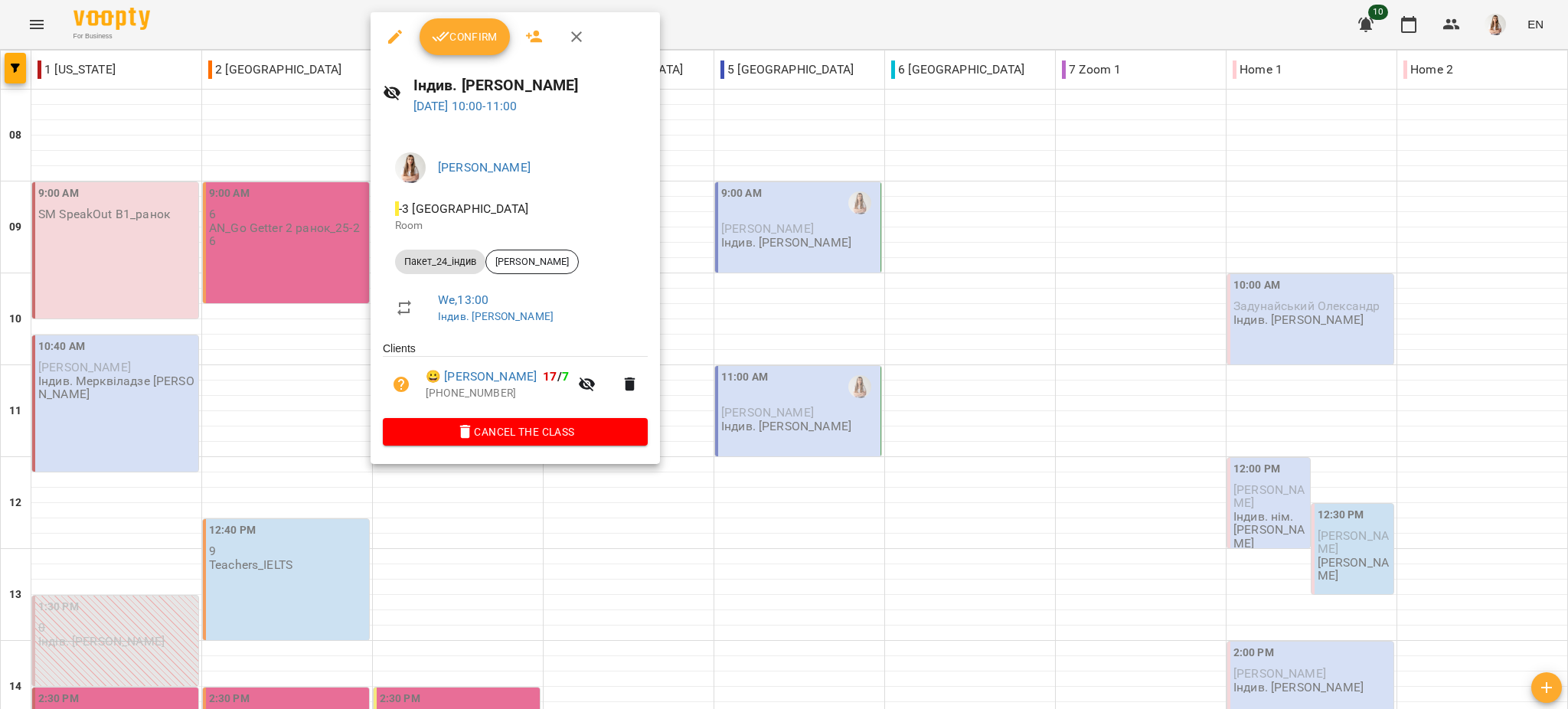
click at [395, 34] on icon "button" at bounding box center [395, 37] width 18 height 18
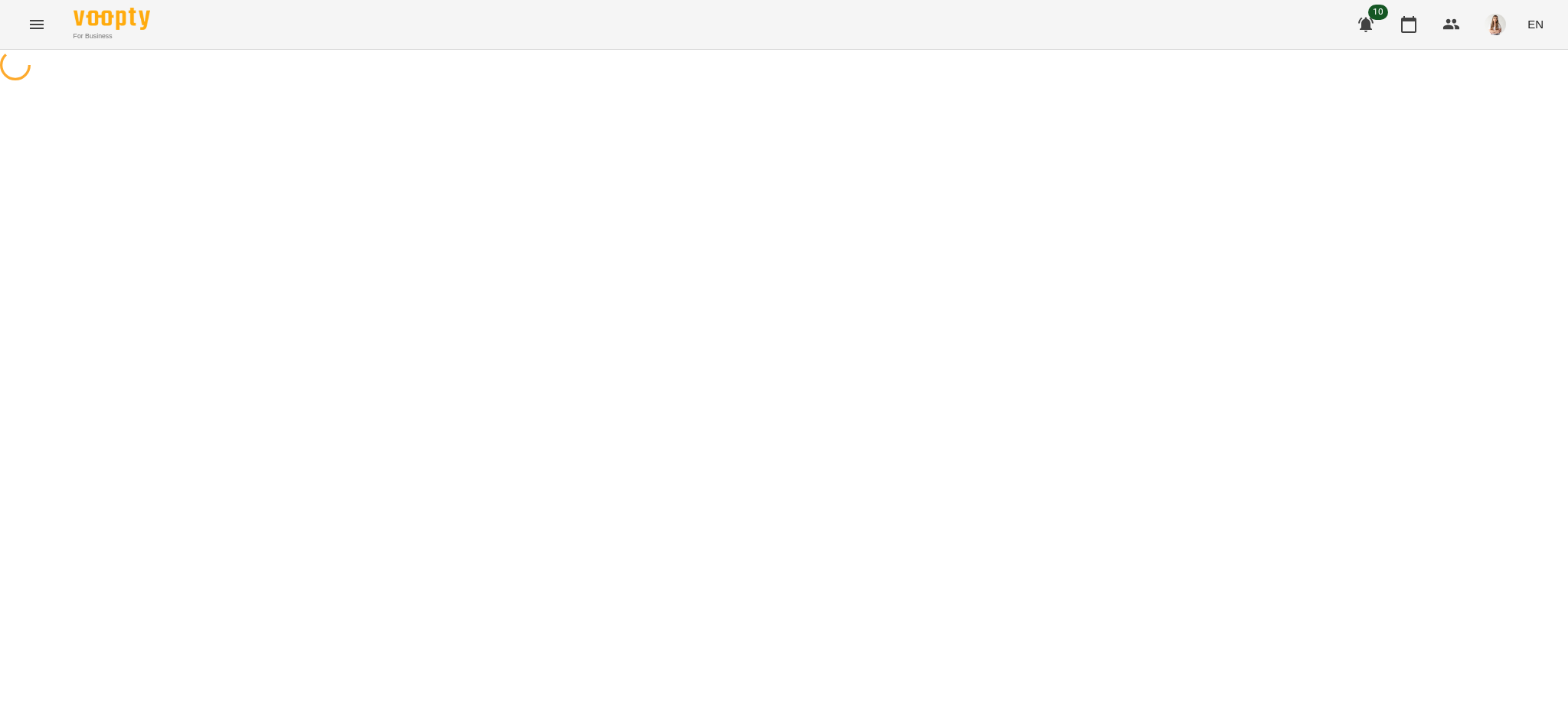
select select "**********"
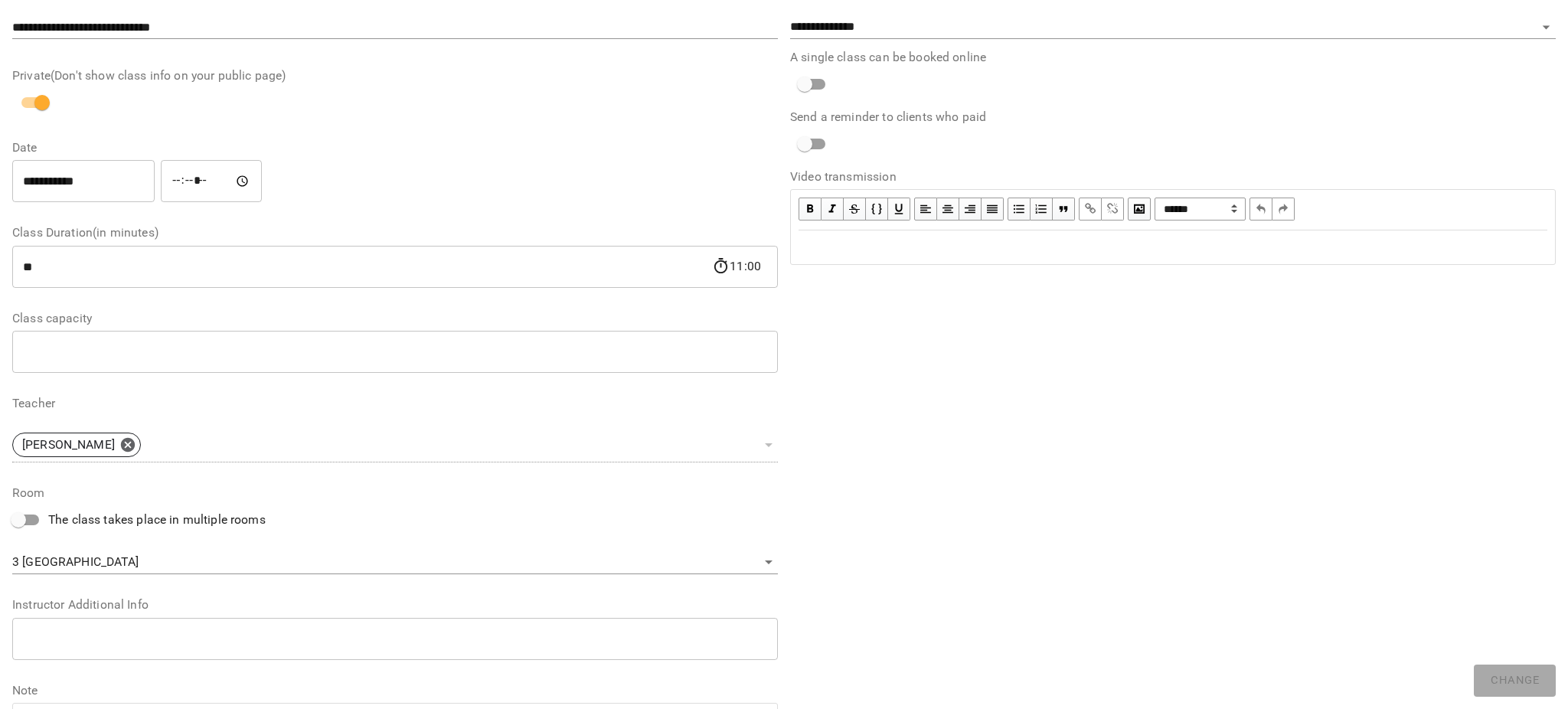
scroll to position [213, 0]
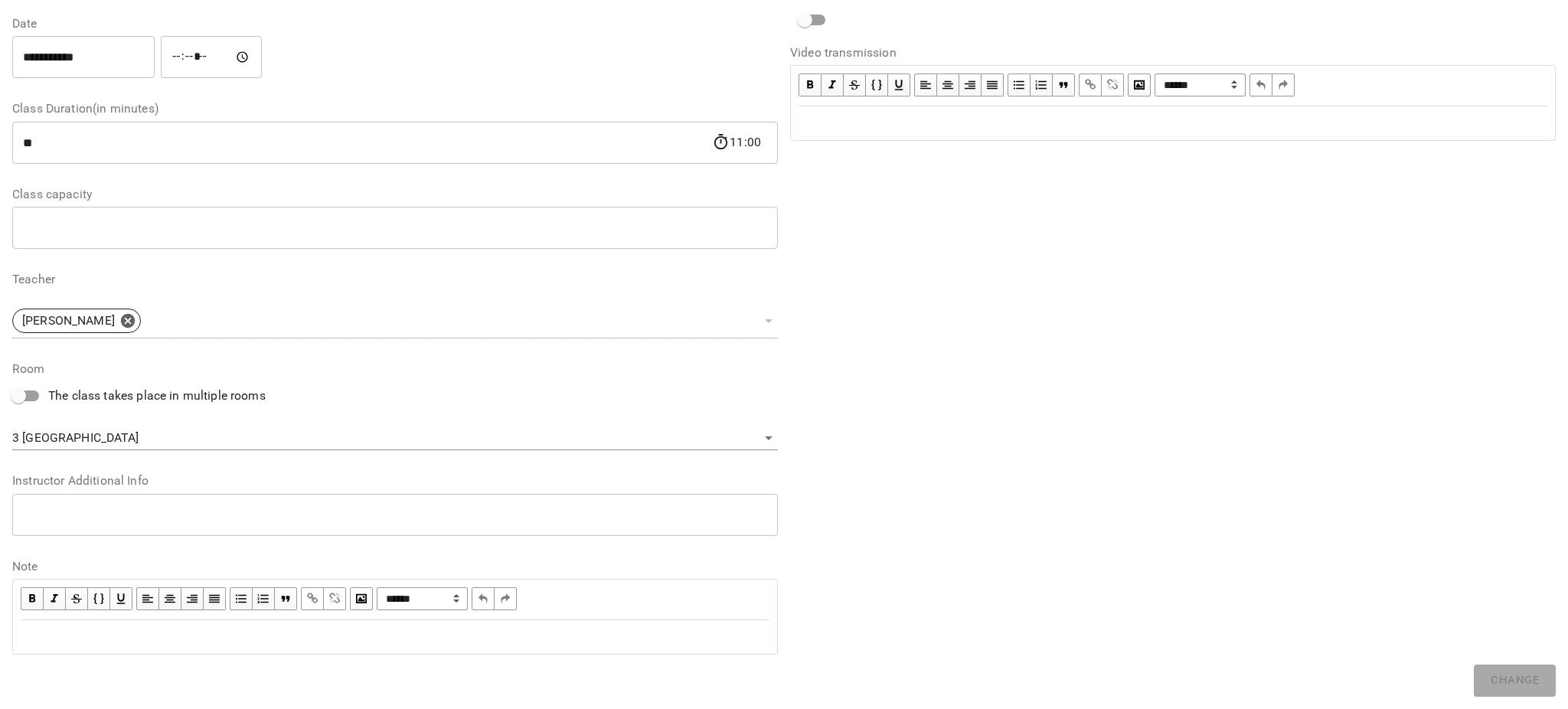
click at [77, 432] on body "**********" at bounding box center [784, 376] width 1568 height 752
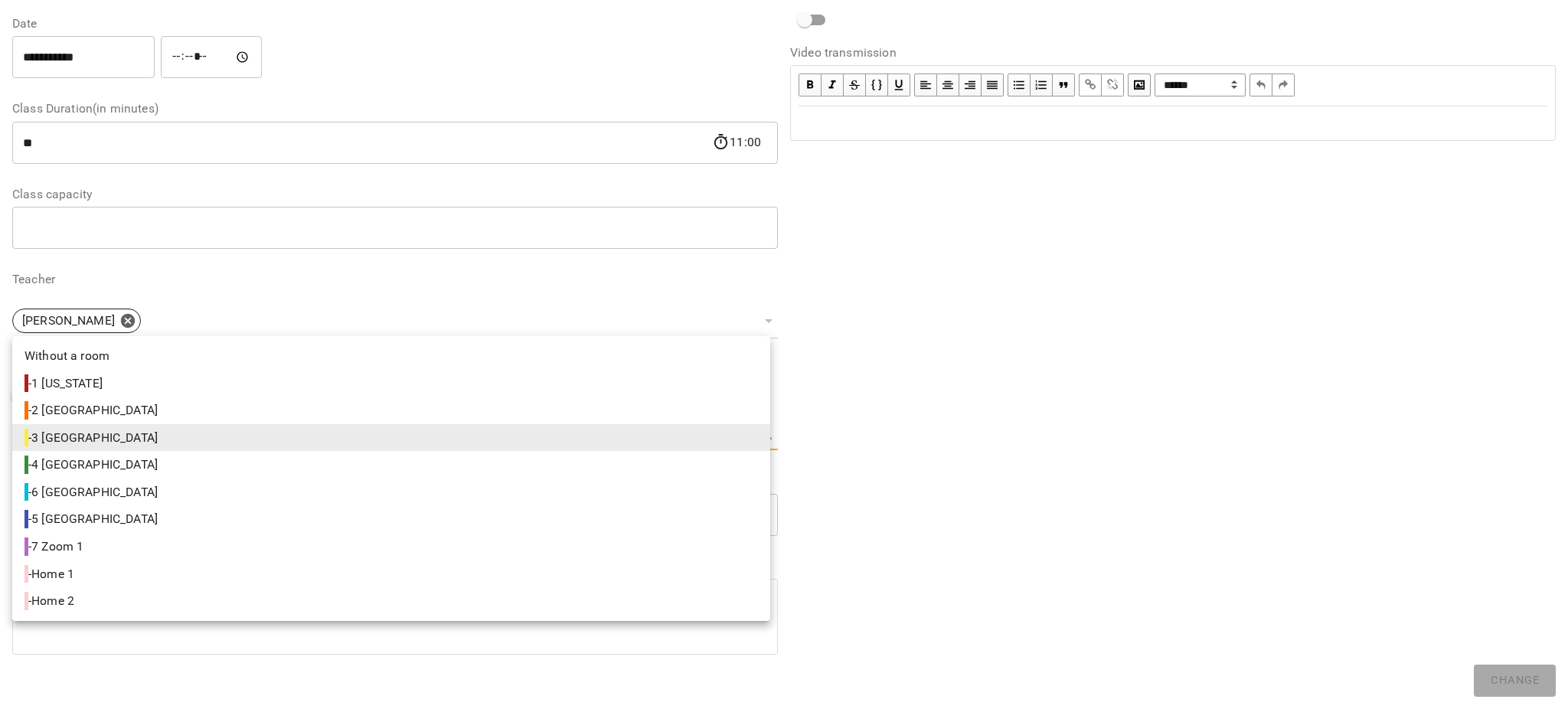
click at [62, 515] on span "- 5 Paris" at bounding box center [93, 519] width 137 height 18
type input "**********"
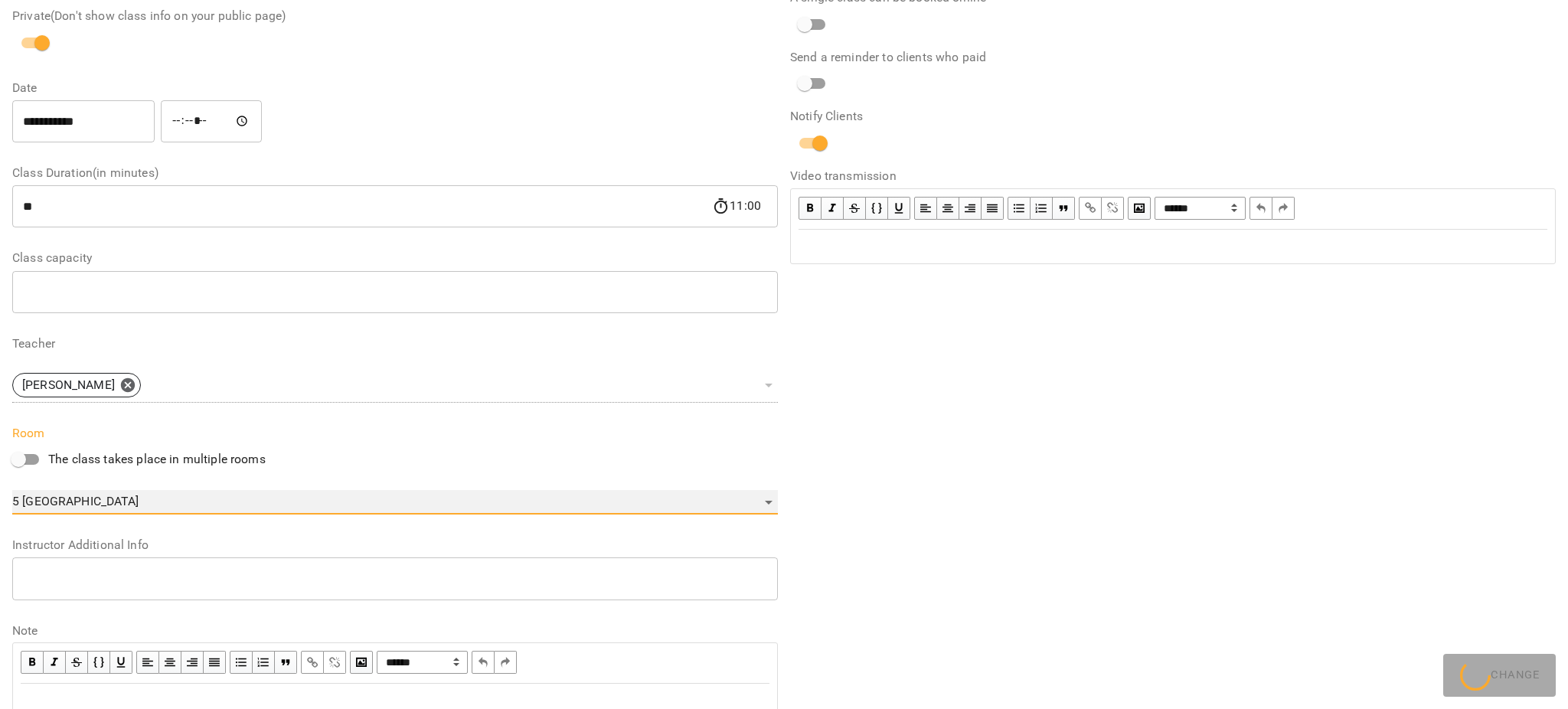
scroll to position [276, 0]
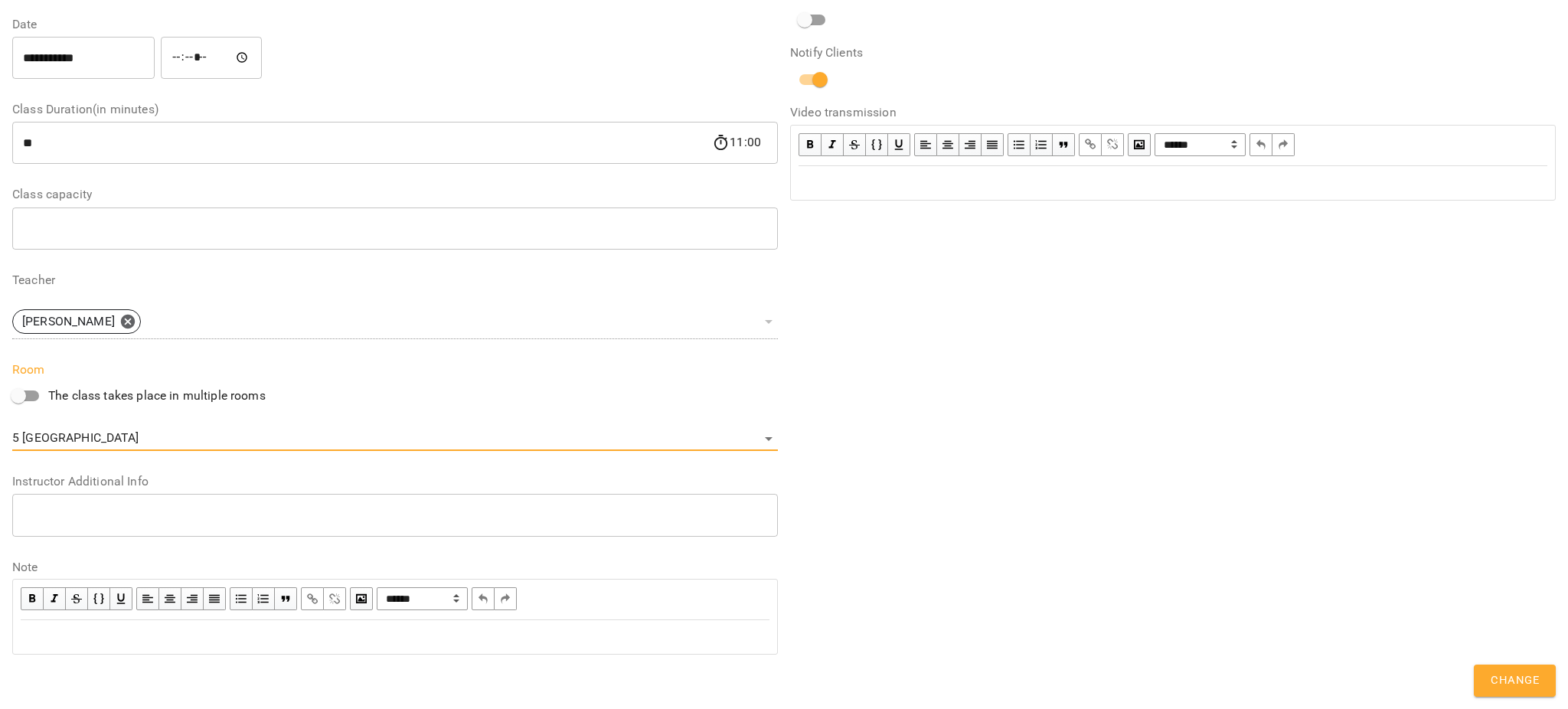
click at [1502, 670] on button "Change" at bounding box center [1514, 680] width 82 height 32
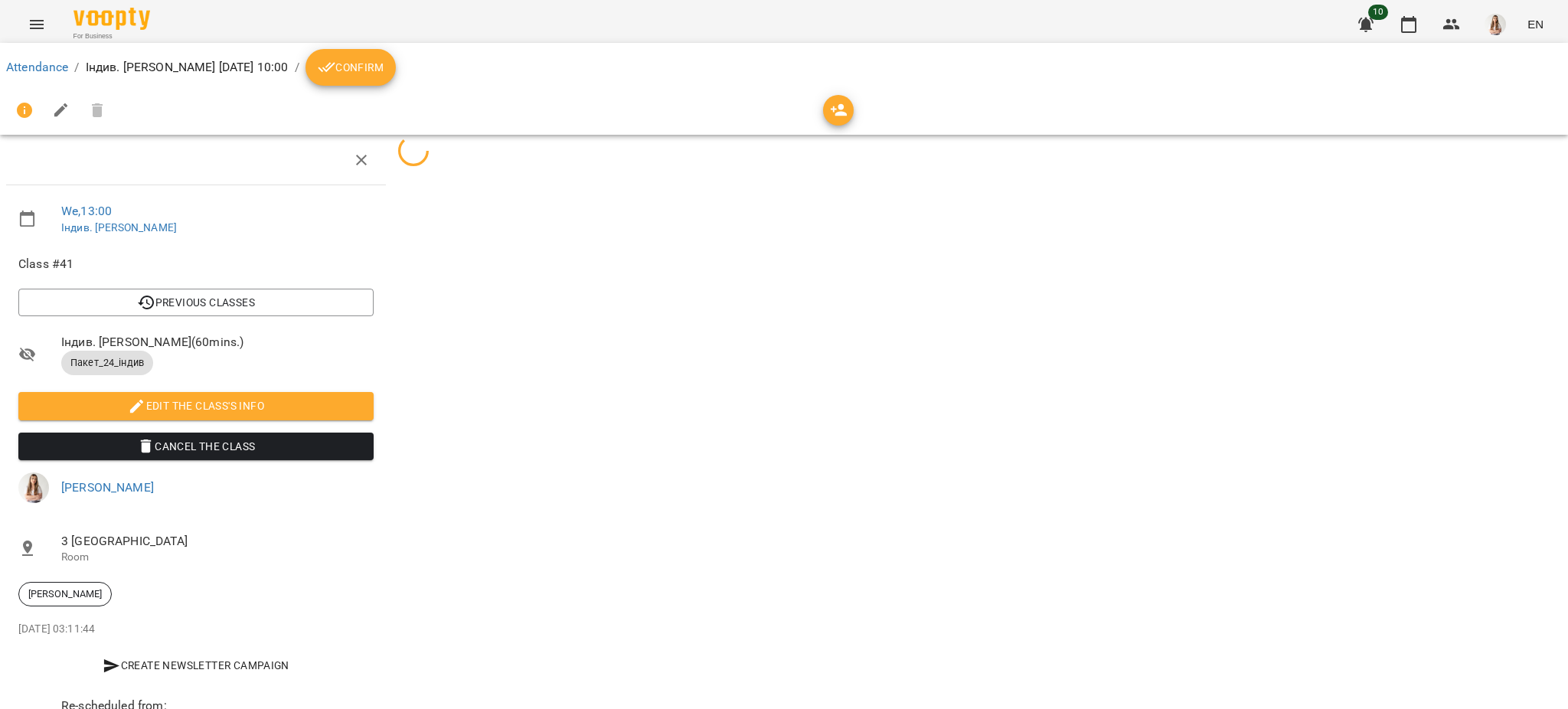
click at [13, 12] on div "For Business 10 EN" at bounding box center [784, 24] width 1568 height 49
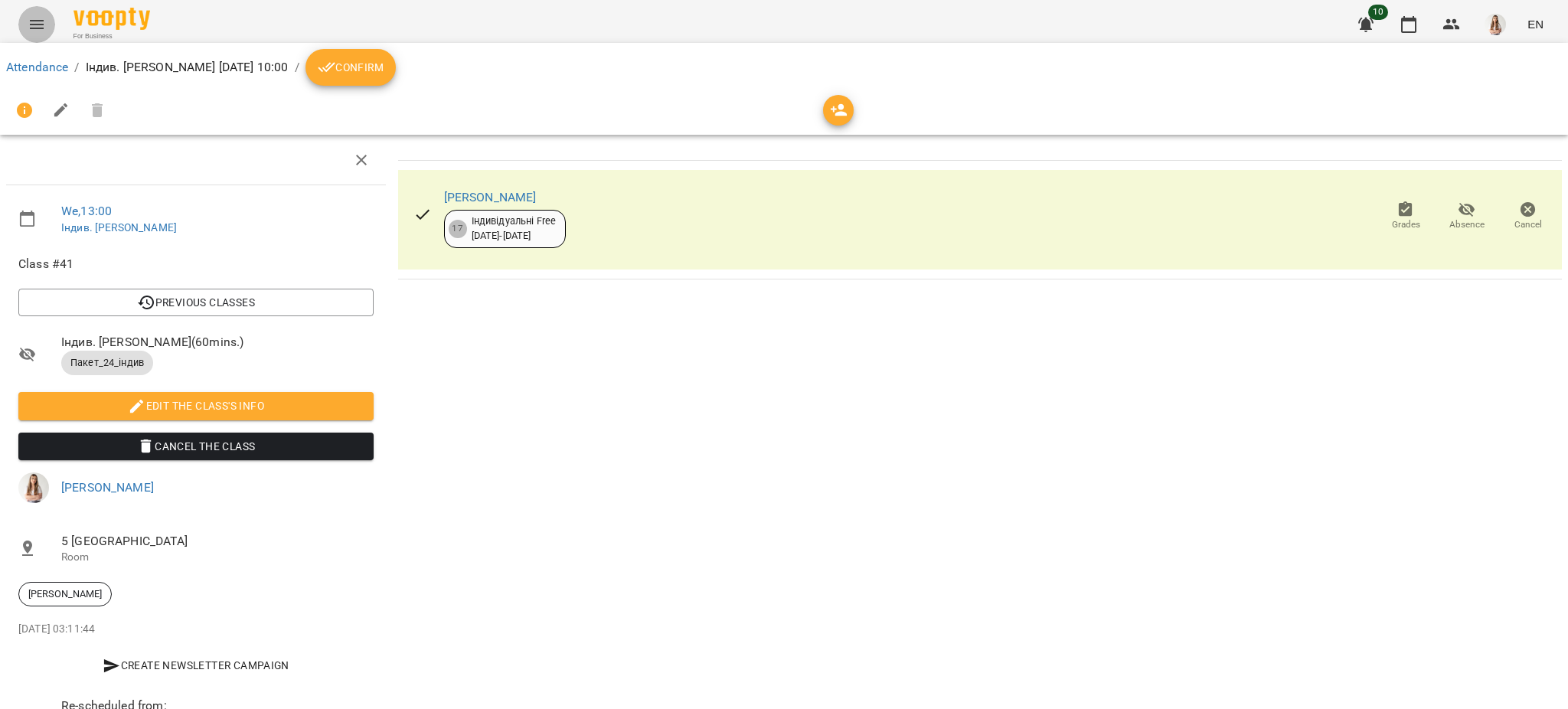
click at [44, 25] on icon "Menu" at bounding box center [37, 25] width 18 height 18
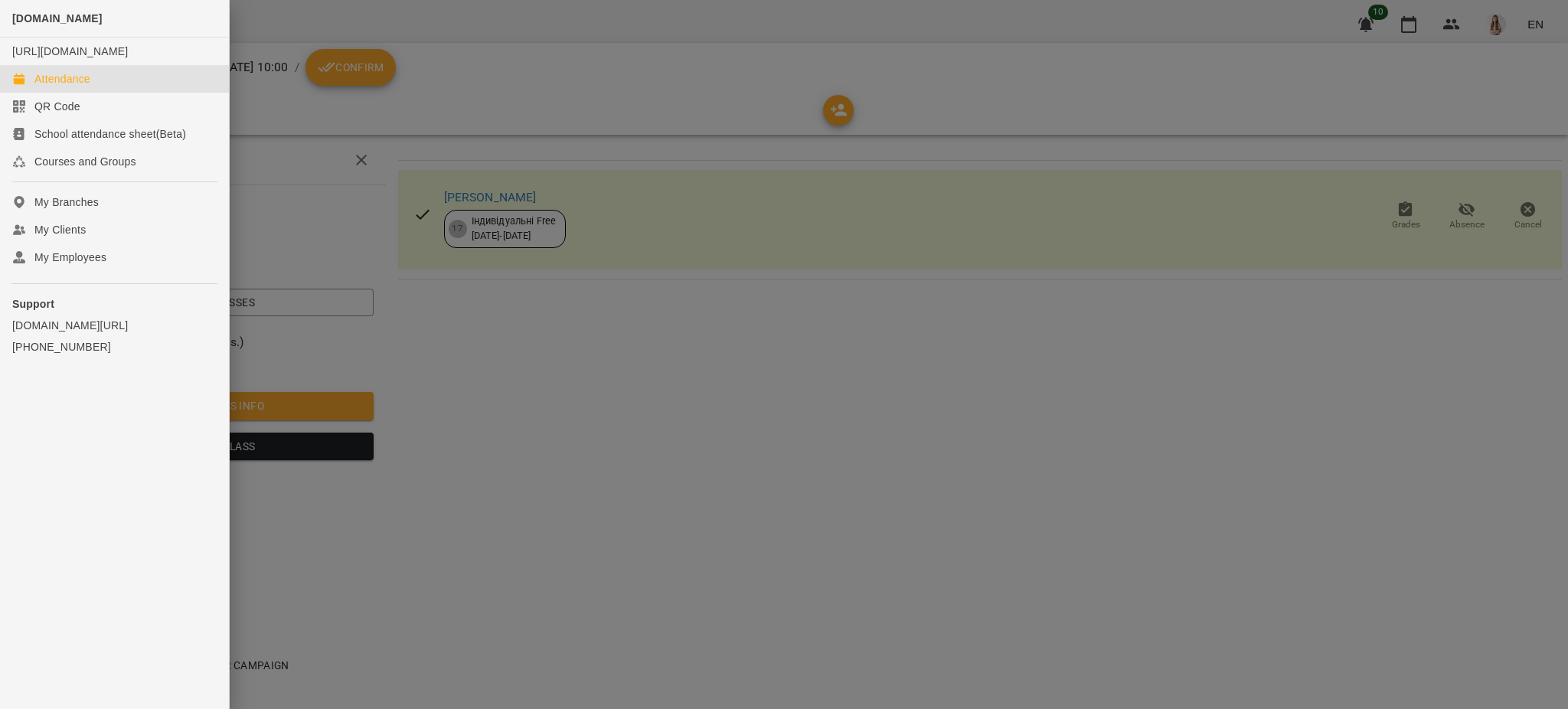
click at [76, 86] on div "Attendance" at bounding box center [62, 79] width 56 height 16
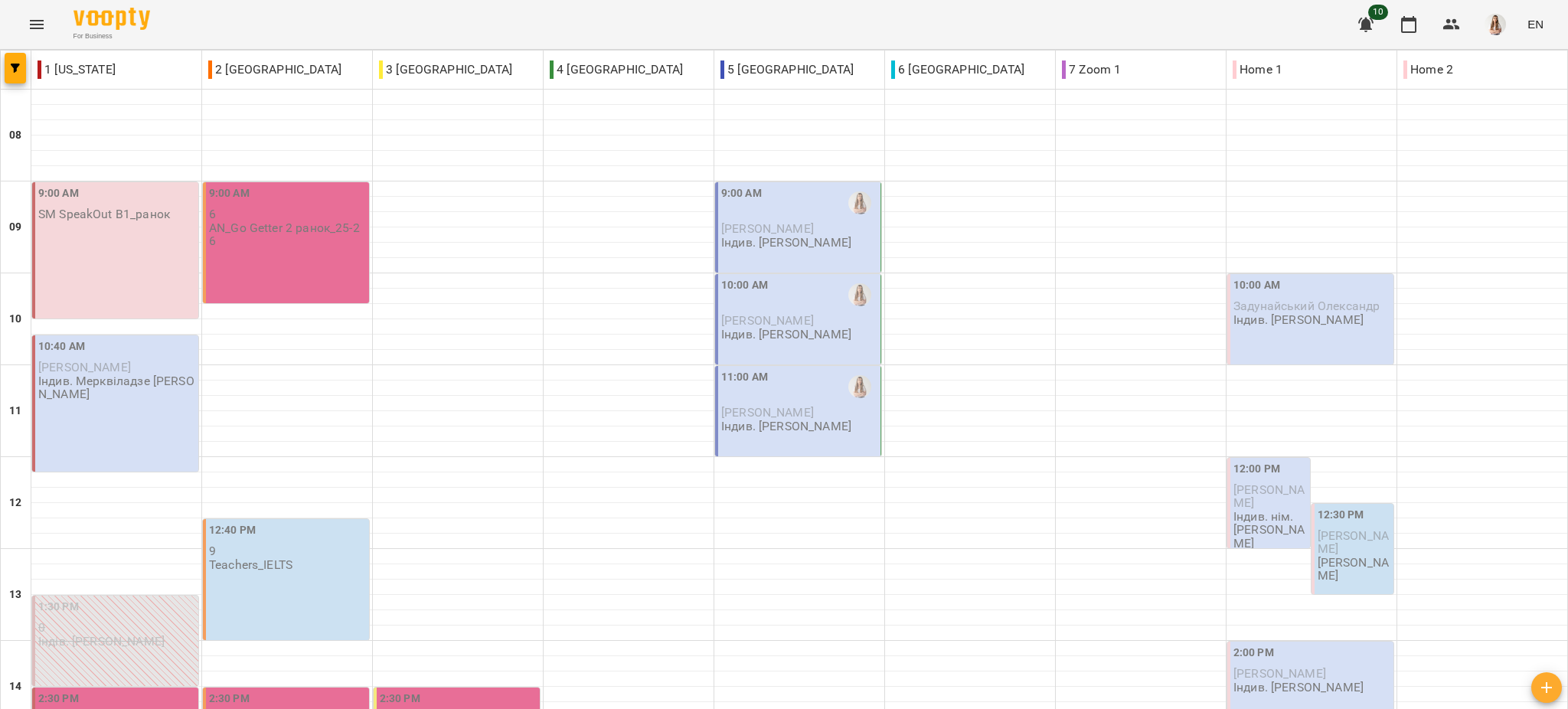
scroll to position [612, 0]
